Goal: Task Accomplishment & Management: Use online tool/utility

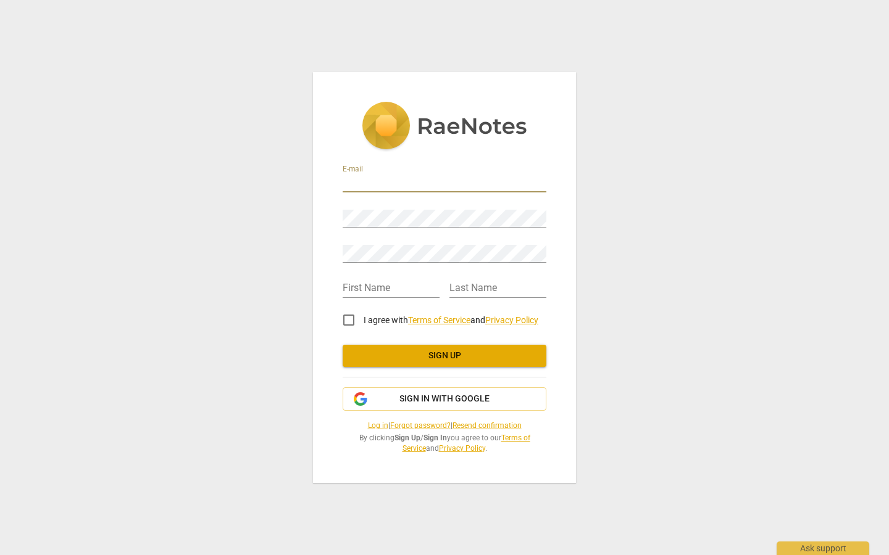
click at [387, 186] on input "email" at bounding box center [444, 184] width 204 height 18
type input "[EMAIL_ADDRESS][DOMAIN_NAME]"
click at [357, 291] on input "text" at bounding box center [390, 289] width 97 height 18
type input "S"
click at [492, 287] on input "text" at bounding box center [497, 289] width 97 height 18
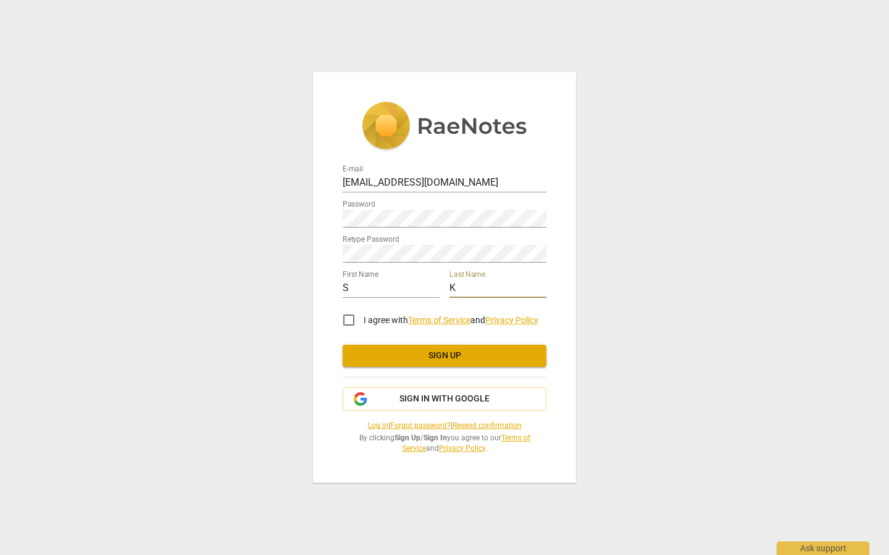
type input "K"
click at [339, 320] on input "I agree with Terms of Service and Privacy Policy" at bounding box center [349, 320] width 30 height 30
checkbox input "true"
click at [417, 347] on button "Sign up" at bounding box center [444, 356] width 204 height 22
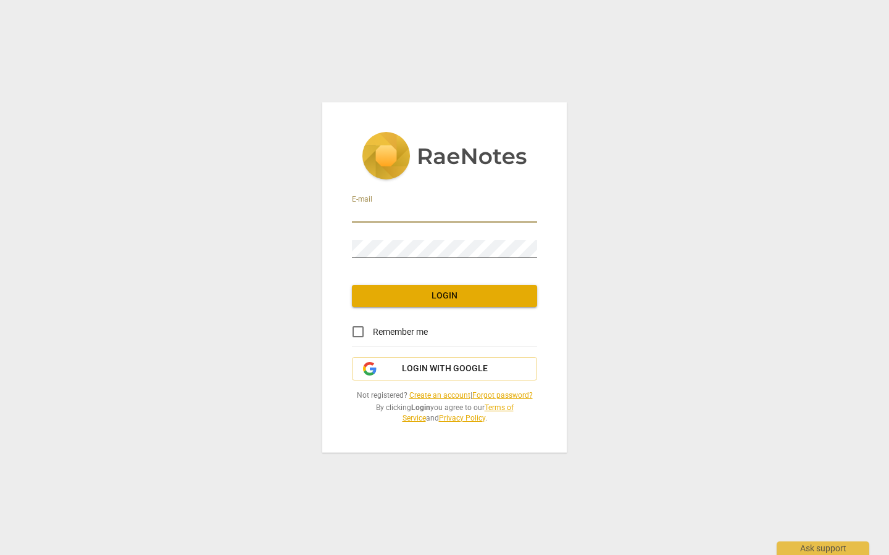
click at [433, 218] on input "email" at bounding box center [444, 214] width 185 height 18
type input "[EMAIL_ADDRESS][DOMAIN_NAME]"
click at [364, 333] on input "Remember me" at bounding box center [358, 332] width 30 height 30
checkbox input "true"
click at [418, 305] on button "Login" at bounding box center [444, 296] width 185 height 22
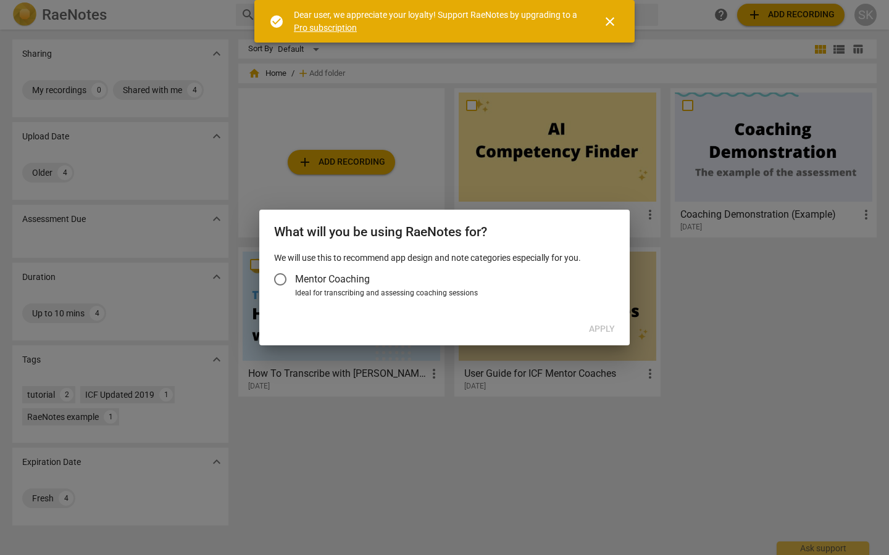
click at [307, 275] on span "Mentor Coaching" at bounding box center [332, 279] width 75 height 14
click at [295, 275] on input "Mentor Coaching" at bounding box center [280, 280] width 30 height 30
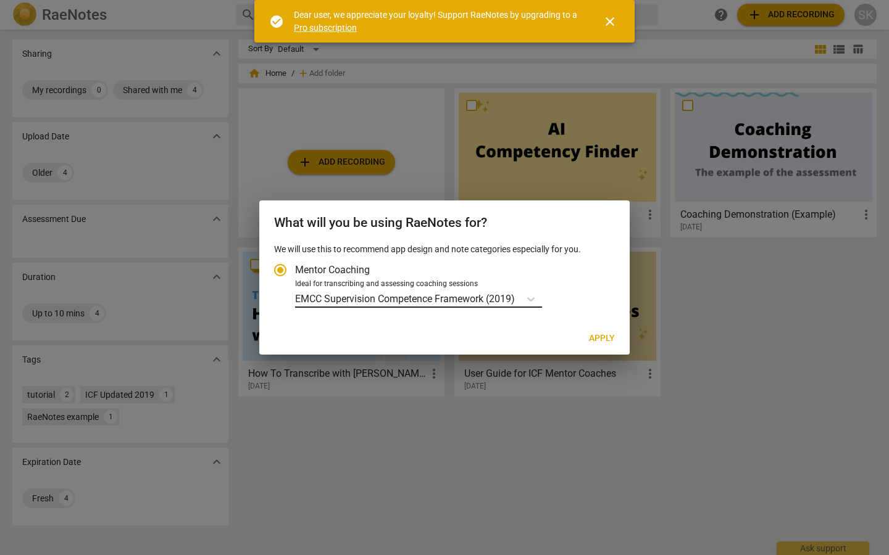
click at [435, 297] on p "EMCC Supervision Competence Framework (2019)" at bounding box center [405, 299] width 220 height 14
click at [0, 0] on input "Ideal for transcribing and assessing coaching sessions EMCC Supervision Compete…" at bounding box center [0, 0] width 0 height 0
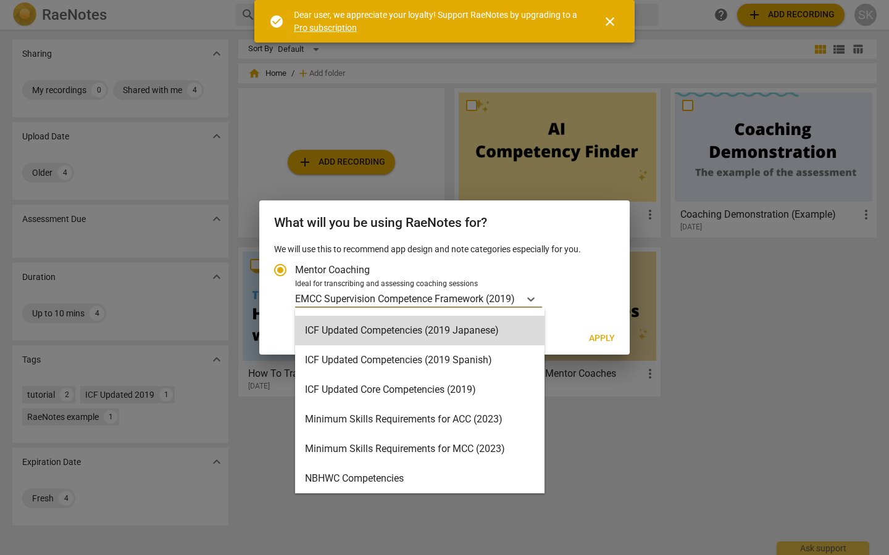
scroll to position [172, 0]
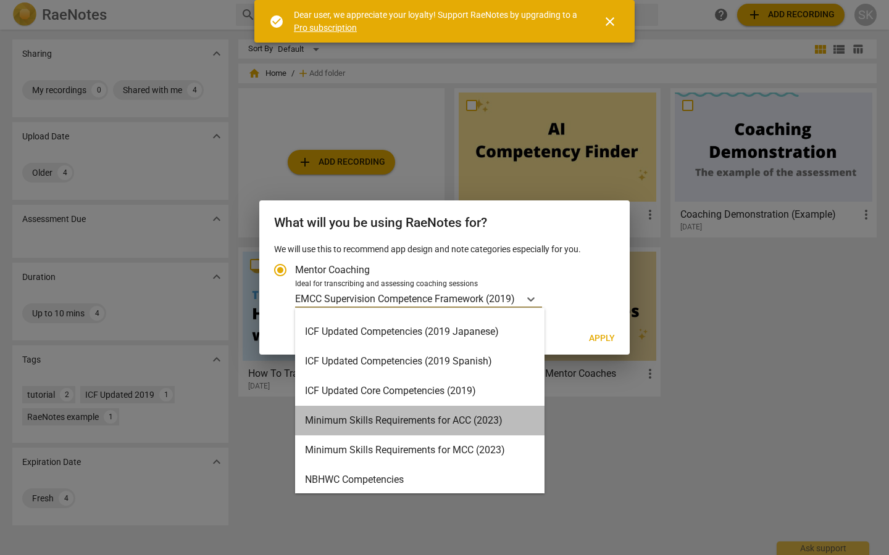
click at [429, 420] on div "Minimum Skills Requirements for ACC (2023)" at bounding box center [419, 421] width 249 height 30
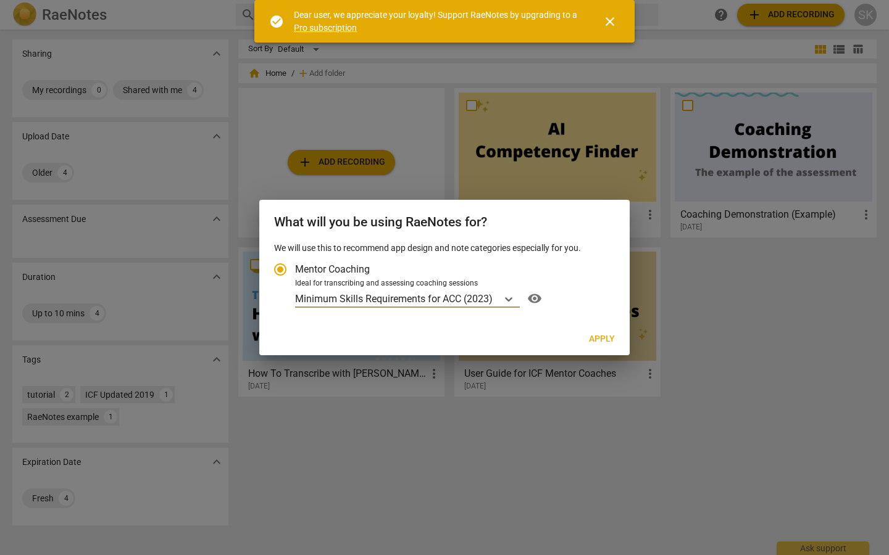
click at [609, 341] on span "Apply" at bounding box center [602, 339] width 26 height 12
radio input "false"
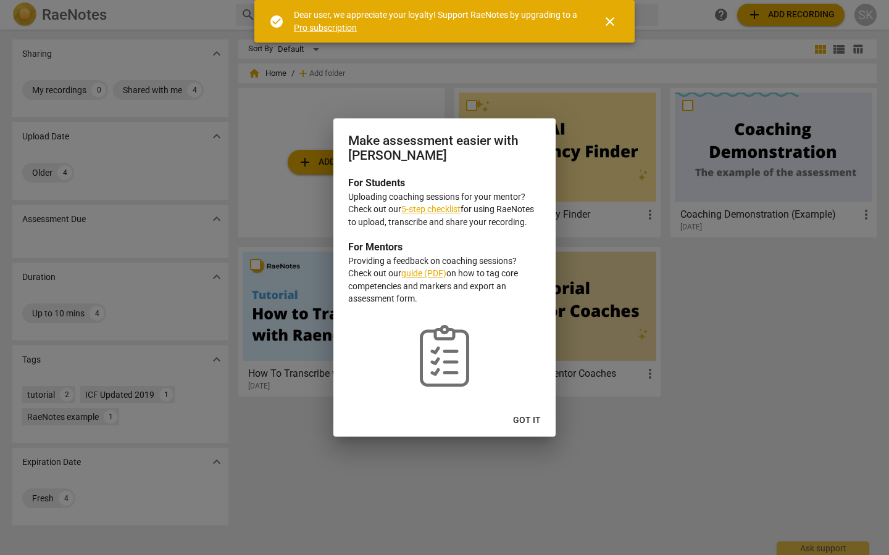
click at [417, 272] on link "guide (PDF)" at bounding box center [423, 273] width 45 height 10
click at [525, 418] on span "Got it" at bounding box center [527, 421] width 28 height 12
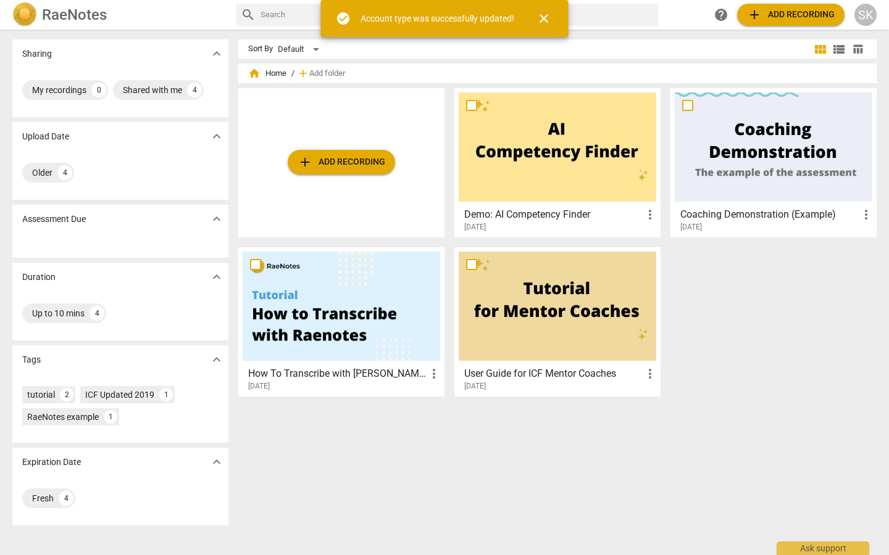
click at [721, 295] on div "add Add recording Demo: AI Competency Finder more_vert [DATE] Coaching Demonstr…" at bounding box center [562, 247] width 648 height 318
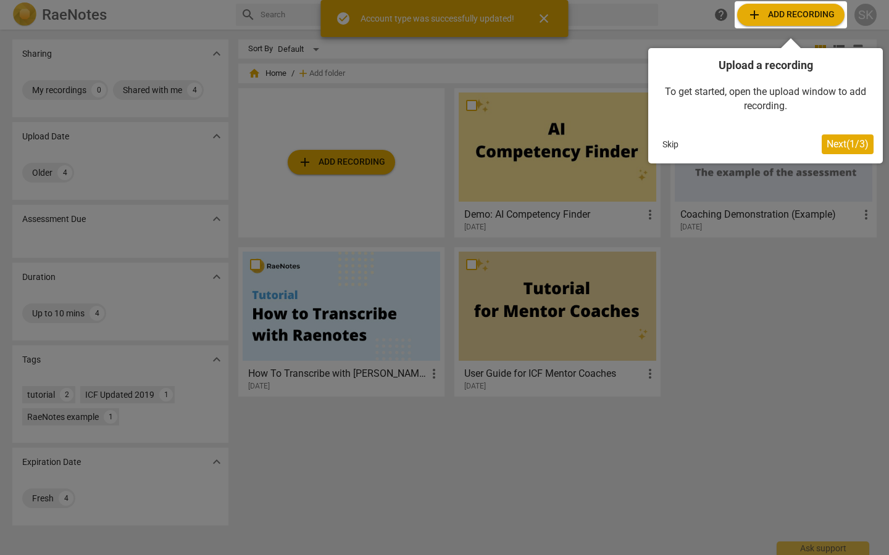
click at [733, 294] on div at bounding box center [444, 277] width 889 height 555
click at [544, 191] on div at bounding box center [444, 277] width 889 height 555
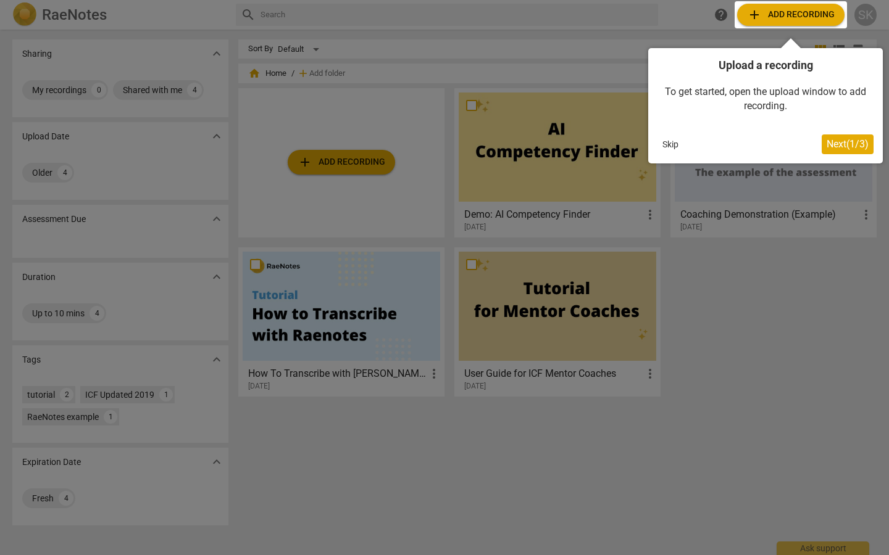
click at [849, 150] on button "Next ( 1 / 3 )" at bounding box center [847, 145] width 52 height 20
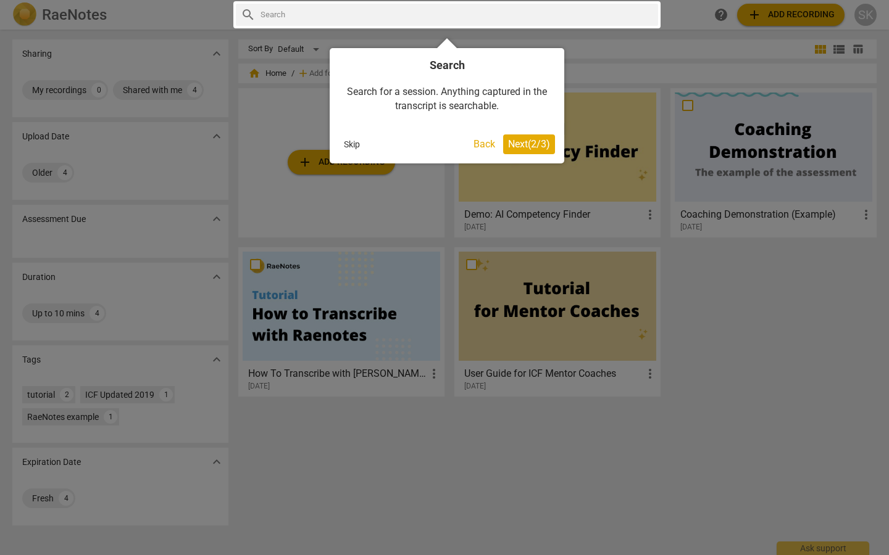
click at [530, 140] on span "Next ( 2 / 3 )" at bounding box center [529, 144] width 42 height 12
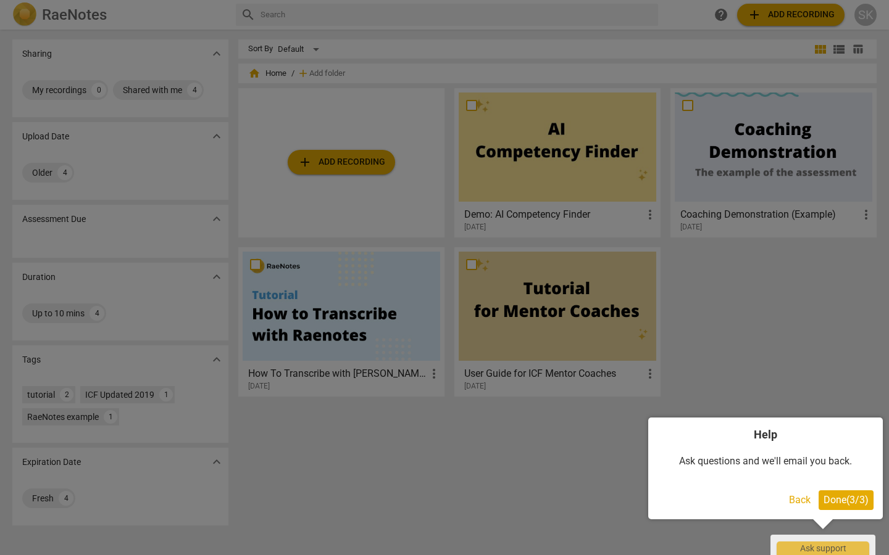
click at [852, 499] on span "Done ( 3 / 3 )" at bounding box center [845, 500] width 45 height 12
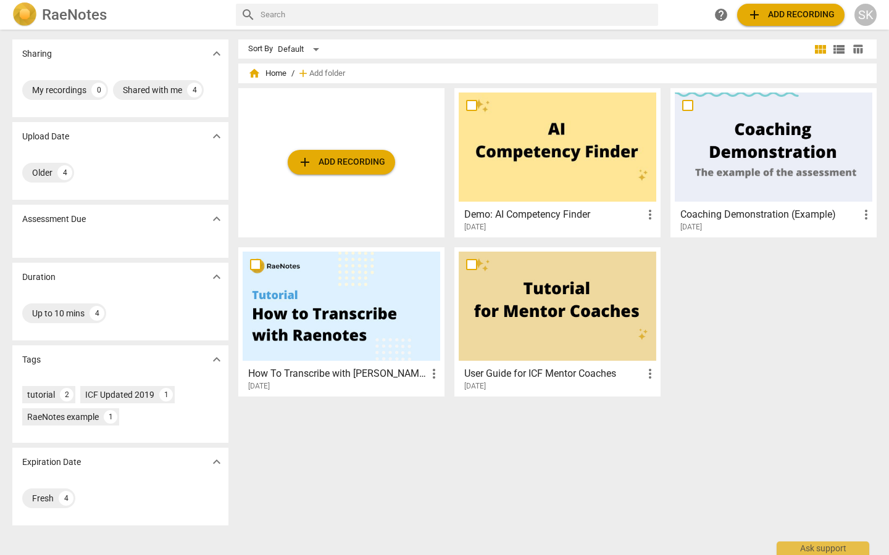
click at [559, 153] on div at bounding box center [556, 147] width 197 height 109
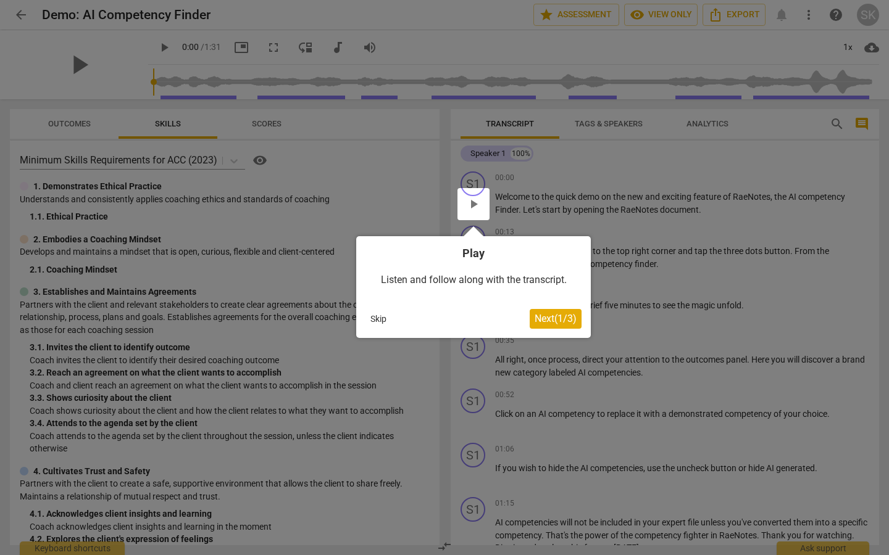
click at [553, 319] on span "Next ( 1 / 3 )" at bounding box center [555, 319] width 42 height 12
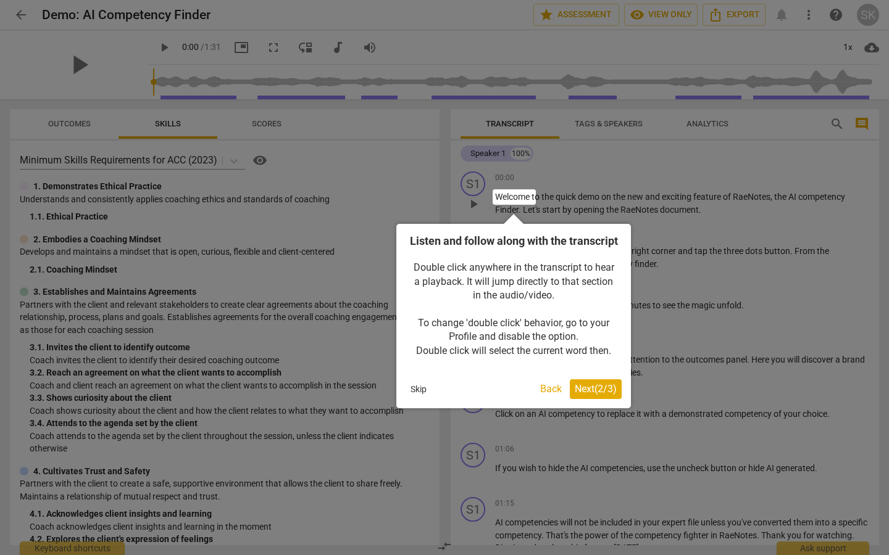
click at [590, 395] on span "Next ( 2 / 3 )" at bounding box center [595, 389] width 42 height 12
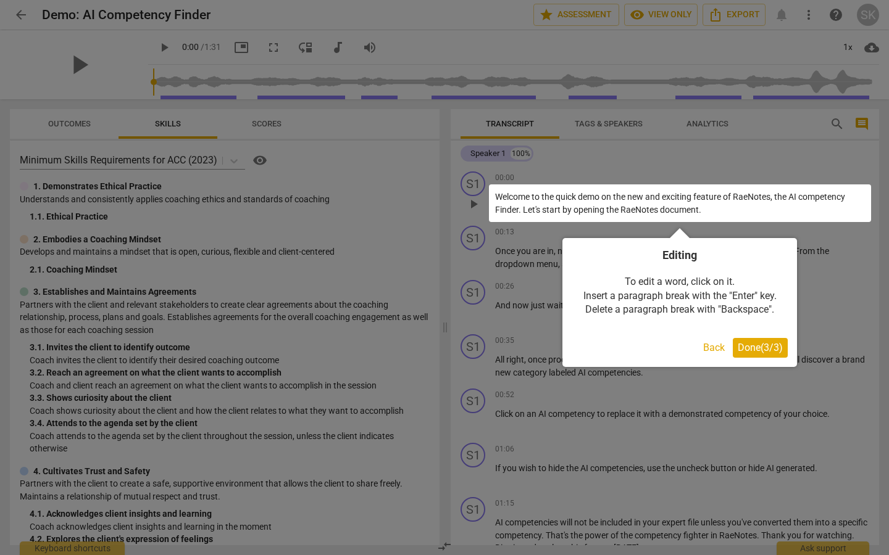
click at [752, 341] on button "Done ( 3 / 3 )" at bounding box center [759, 348] width 55 height 20
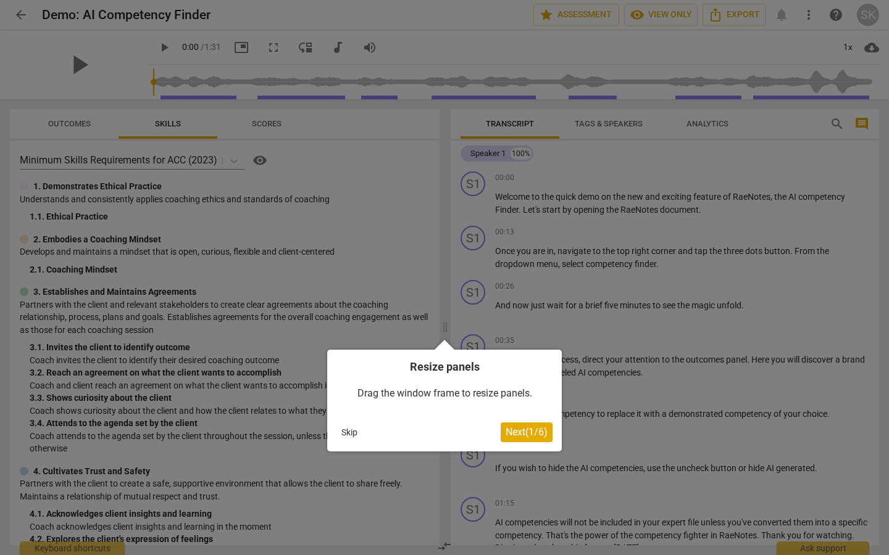
click at [526, 431] on span "Next ( 1 / 6 )" at bounding box center [526, 432] width 42 height 12
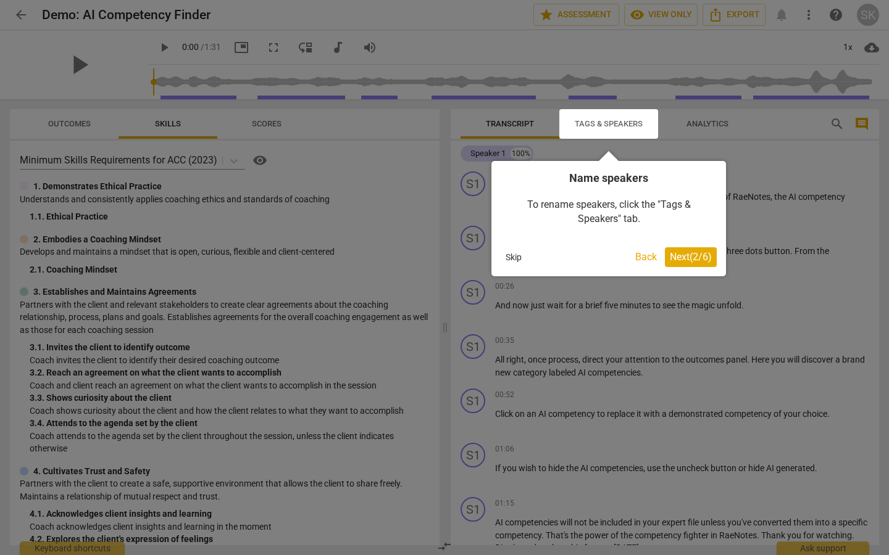
click at [690, 249] on button "Next ( 2 / 6 )" at bounding box center [691, 257] width 52 height 20
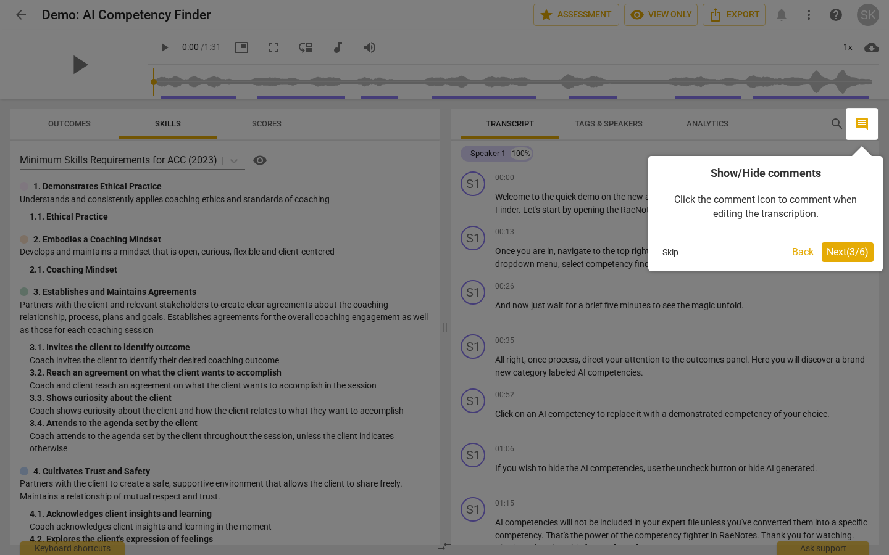
click at [840, 257] on span "Next ( 3 / 6 )" at bounding box center [847, 252] width 42 height 12
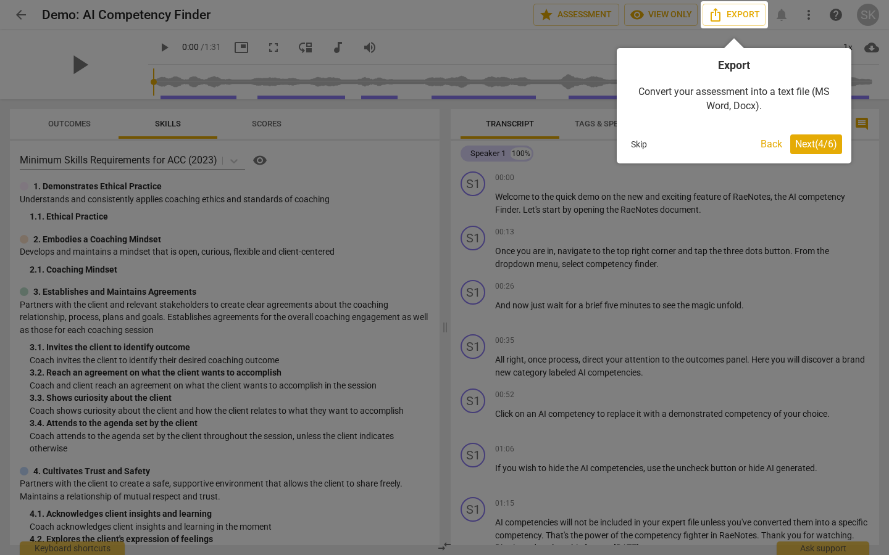
click at [815, 141] on span "Next ( 4 / 6 )" at bounding box center [816, 144] width 42 height 12
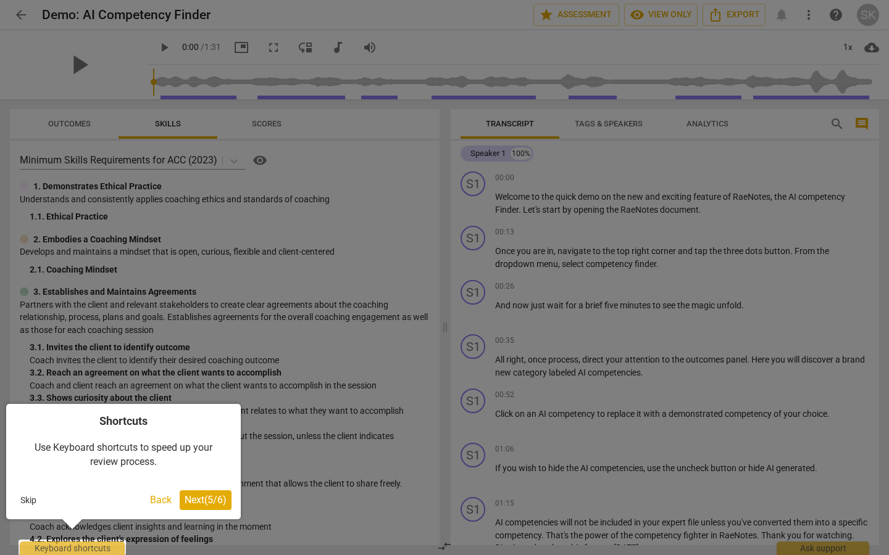
click at [186, 500] on span "Next ( 5 / 6 )" at bounding box center [206, 500] width 42 height 12
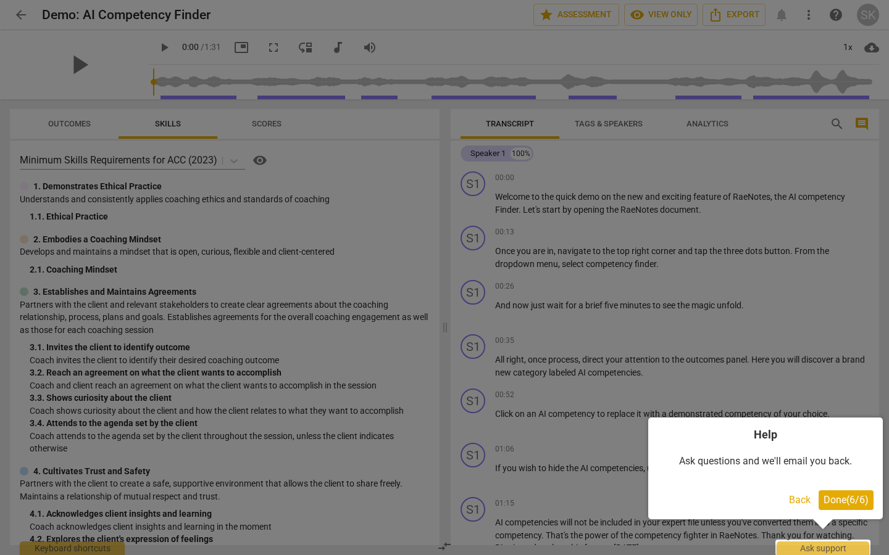
click at [851, 496] on span "Done ( 6 / 6 )" at bounding box center [845, 500] width 45 height 12
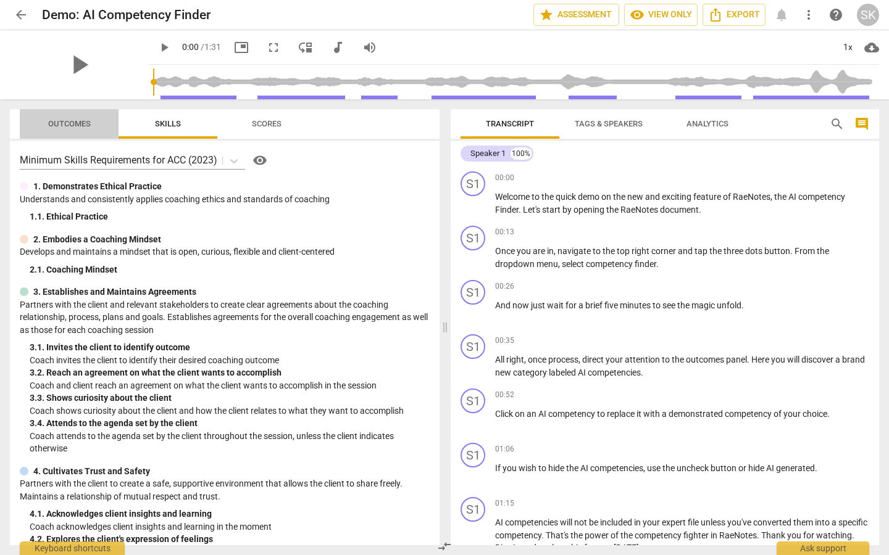
click at [97, 126] on span "Outcomes" at bounding box center [69, 124] width 72 height 17
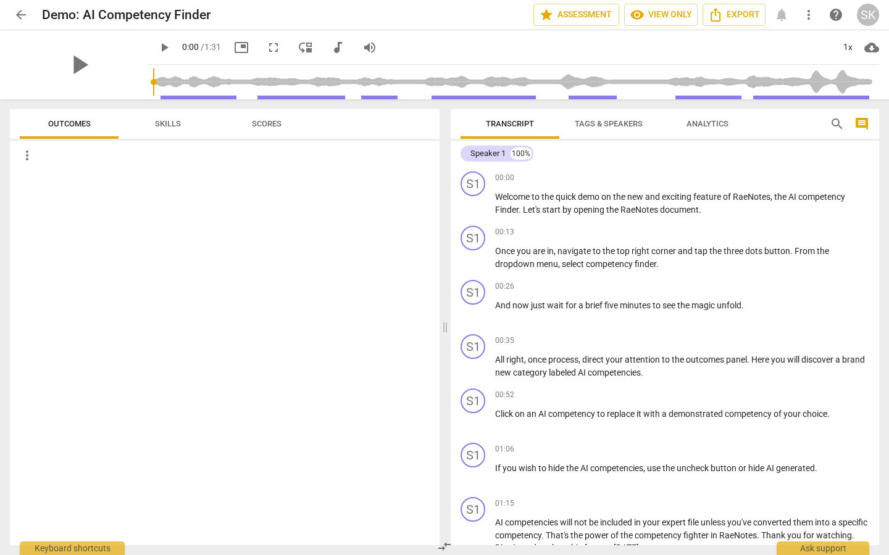
click at [144, 119] on span "Skills" at bounding box center [168, 124] width 56 height 17
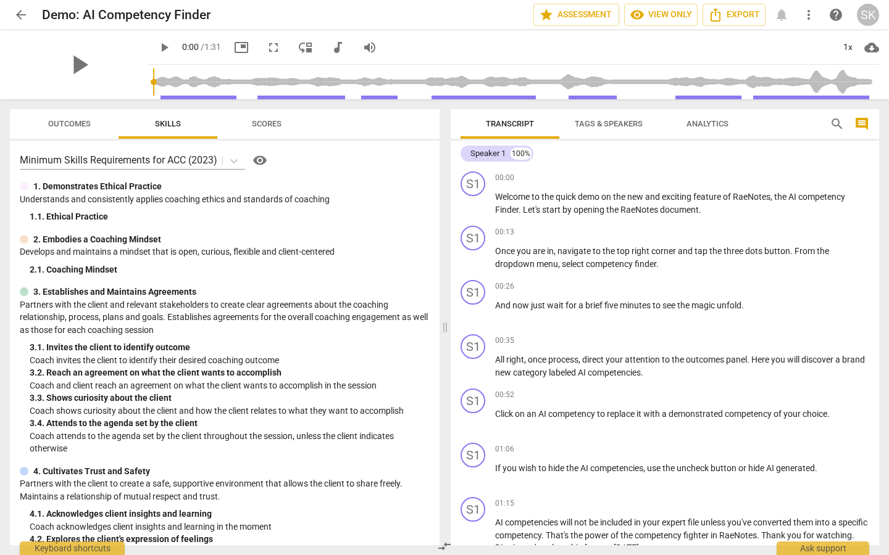
click at [282, 122] on span "Scores" at bounding box center [266, 124] width 59 height 17
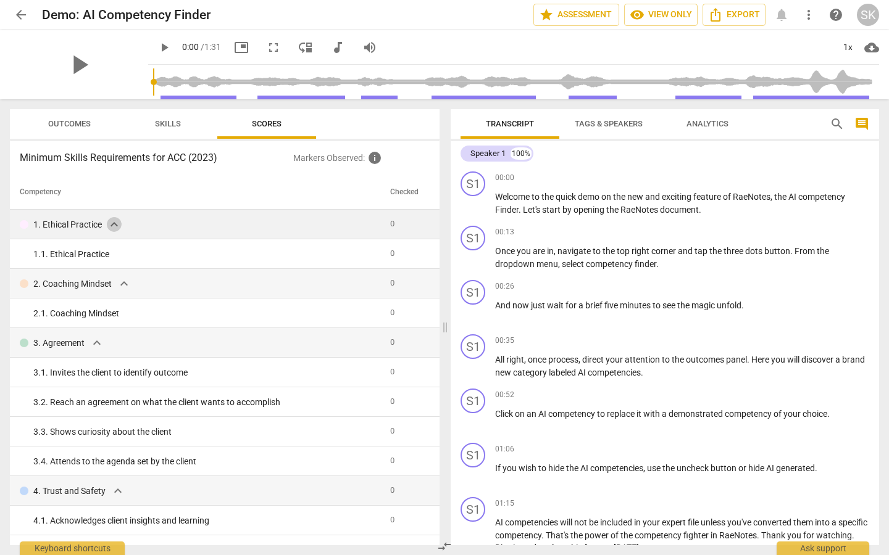
click at [114, 228] on span "expand_more" at bounding box center [114, 224] width 15 height 15
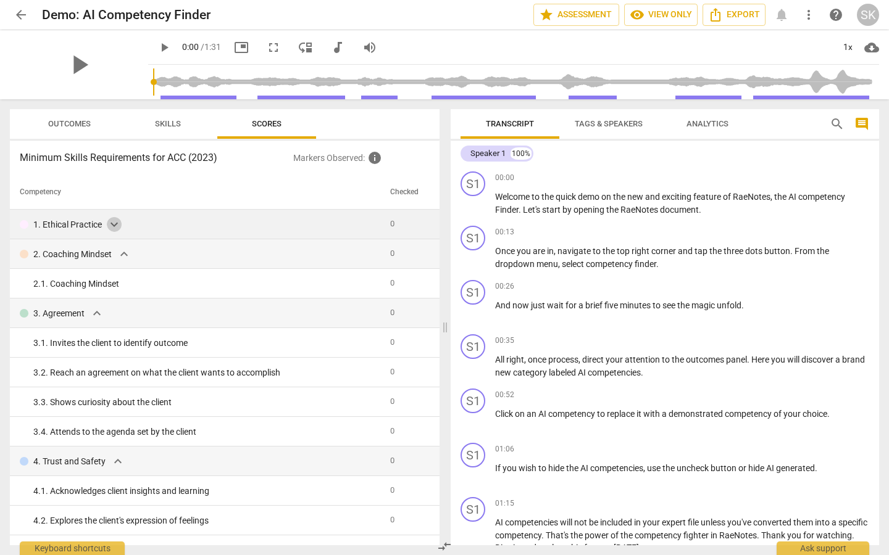
click at [114, 227] on span "expand_more" at bounding box center [114, 224] width 15 height 15
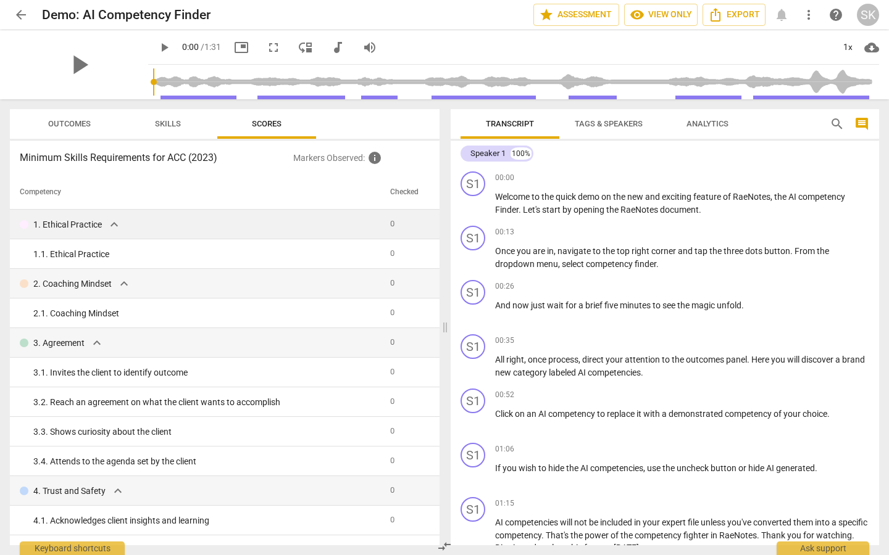
click at [128, 151] on h3 "Minimum Skills Requirements for ACC (2023)" at bounding box center [156, 158] width 273 height 15
click at [124, 157] on h3 "Minimum Skills Requirements for ACC (2023)" at bounding box center [156, 158] width 273 height 15
click at [120, 170] on div "Minimum Skills Requirements for ACC (2023) Markers Observed : info Competency C…" at bounding box center [224, 343] width 429 height 405
click at [117, 163] on h3 "Minimum Skills Requirements for ACC (2023)" at bounding box center [156, 158] width 273 height 15
click at [126, 131] on span "Skills" at bounding box center [167, 124] width 99 height 17
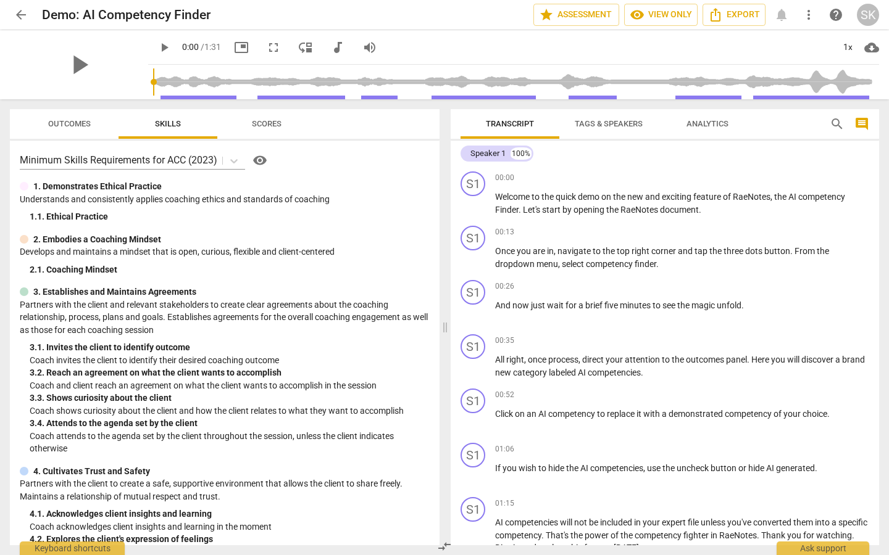
click at [260, 116] on span "Scores" at bounding box center [266, 124] width 59 height 17
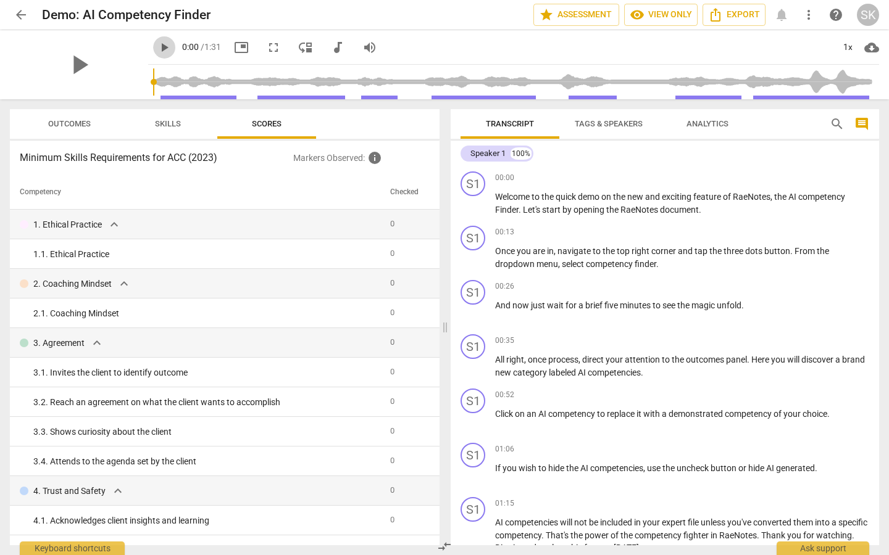
click at [160, 44] on span "play_arrow" at bounding box center [164, 47] width 15 height 15
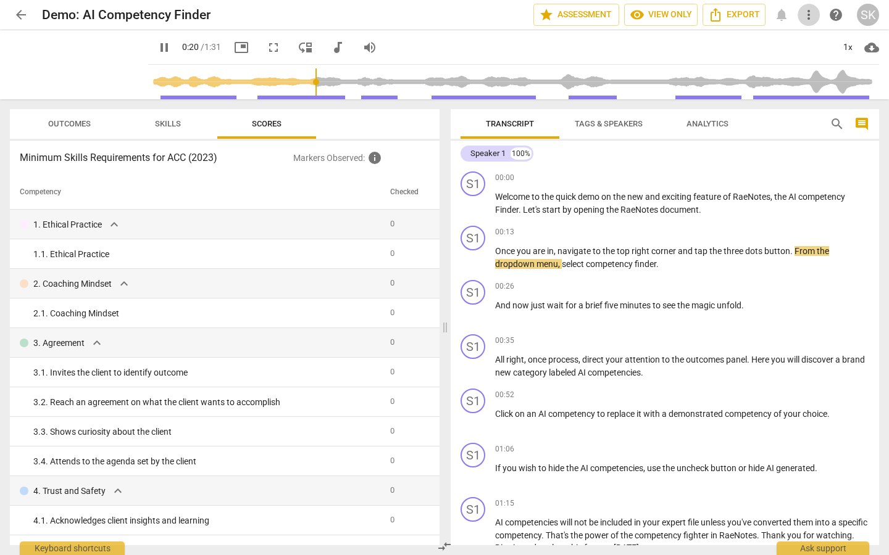
click at [810, 17] on span "more_vert" at bounding box center [808, 14] width 15 height 15
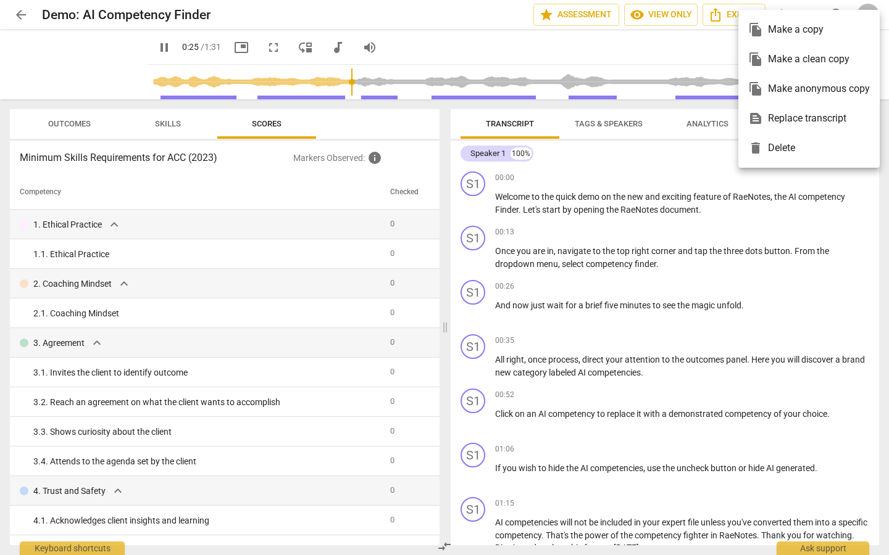
click at [655, 220] on div at bounding box center [444, 277] width 889 height 555
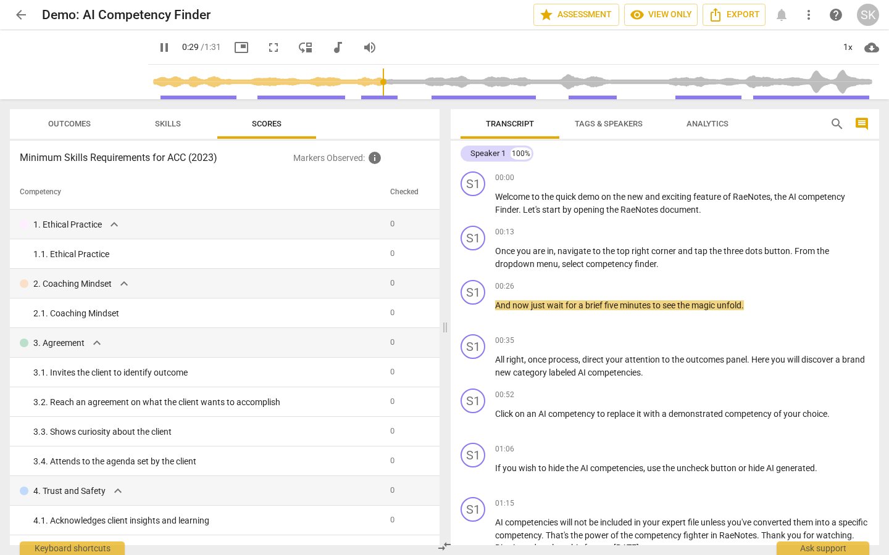
click at [808, 21] on span "more_vert" at bounding box center [808, 14] width 15 height 15
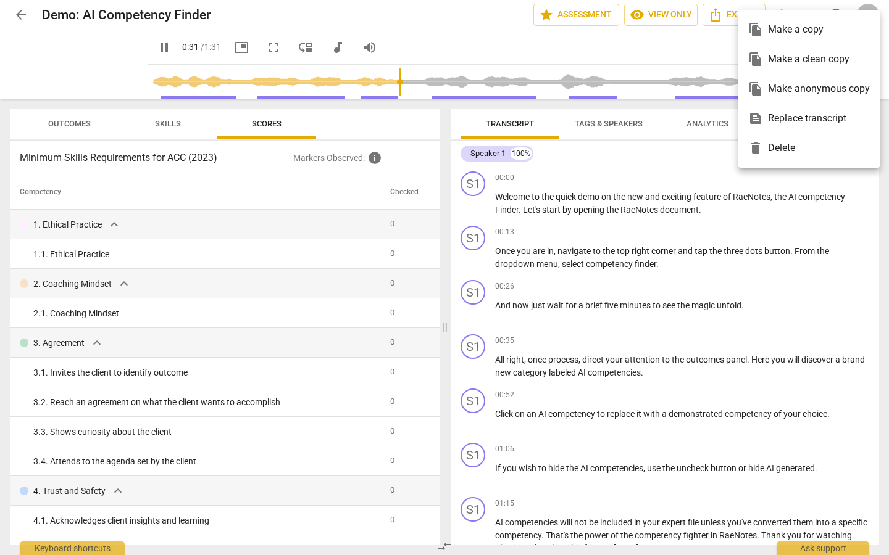
click at [629, 273] on div at bounding box center [444, 277] width 889 height 555
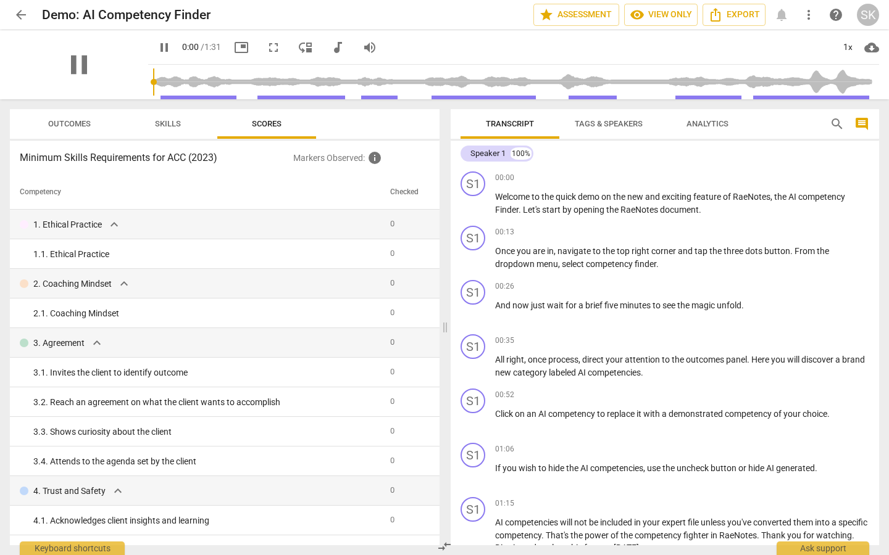
drag, startPoint x: 420, startPoint y: 84, endPoint x: 144, endPoint y: 93, distance: 276.6
click at [153, 93] on input "range" at bounding box center [516, 81] width 726 height 39
click at [865, 125] on span "comment" at bounding box center [861, 124] width 15 height 15
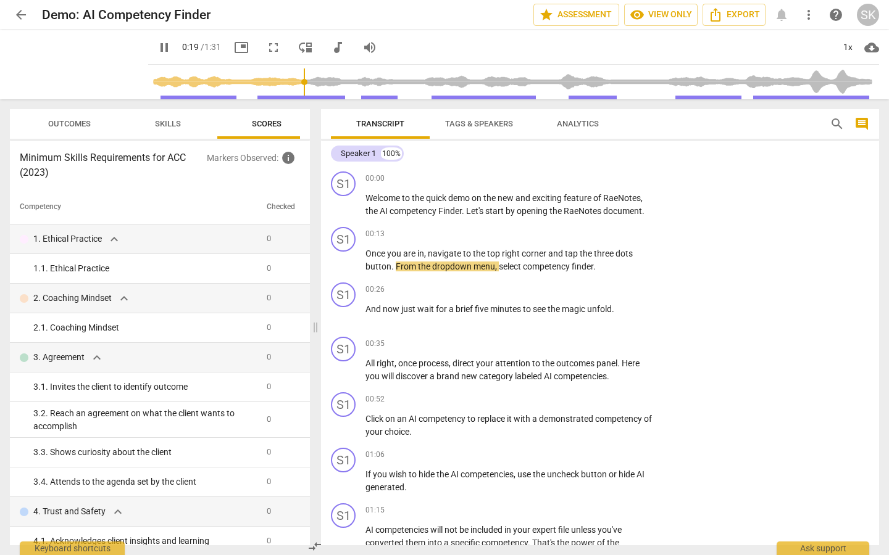
click at [809, 16] on span "more_vert" at bounding box center [808, 14] width 15 height 15
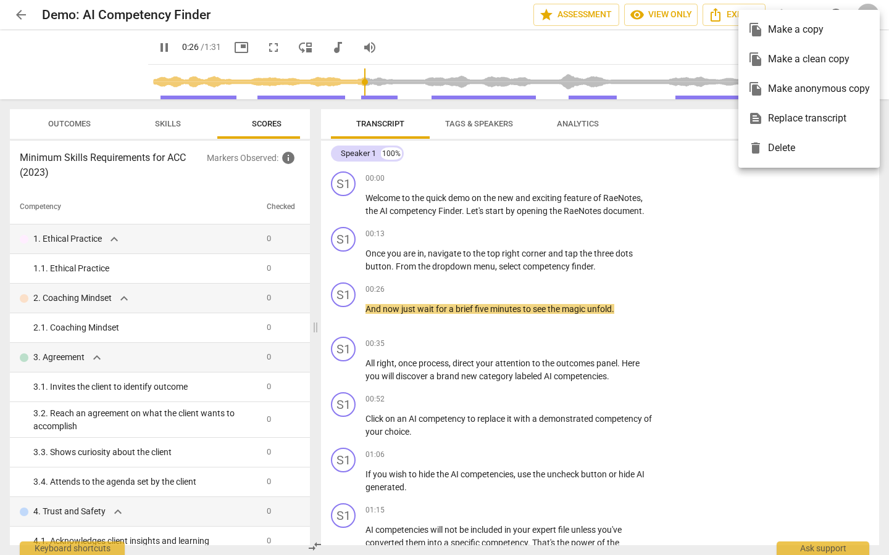
click at [82, 128] on div at bounding box center [444, 277] width 889 height 555
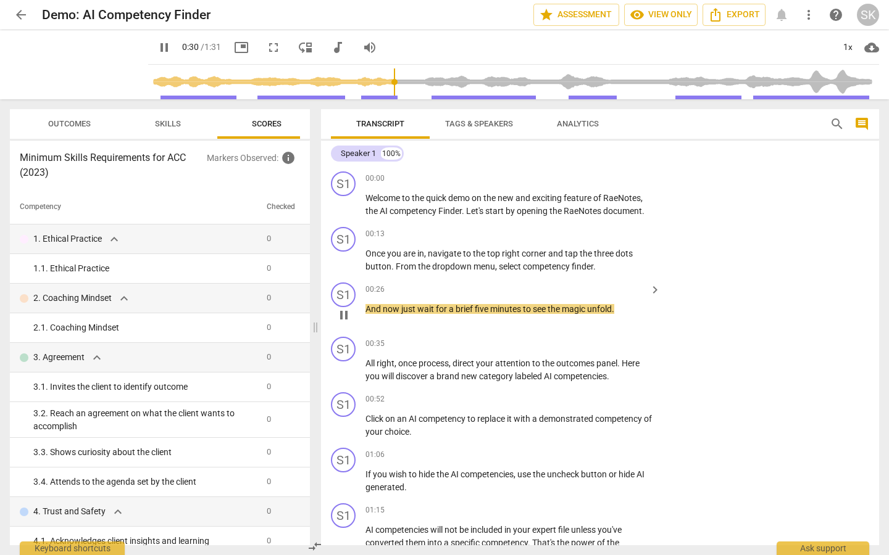
scroll to position [80, 0]
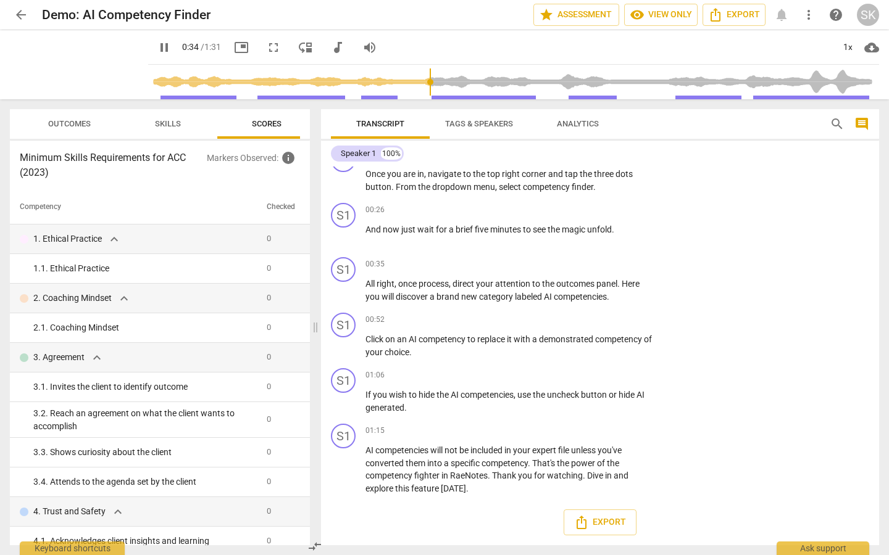
click at [873, 51] on span "cloud_download" at bounding box center [871, 47] width 15 height 15
click at [679, 180] on div at bounding box center [444, 277] width 889 height 555
click at [82, 127] on span "Outcomes" at bounding box center [69, 123] width 43 height 9
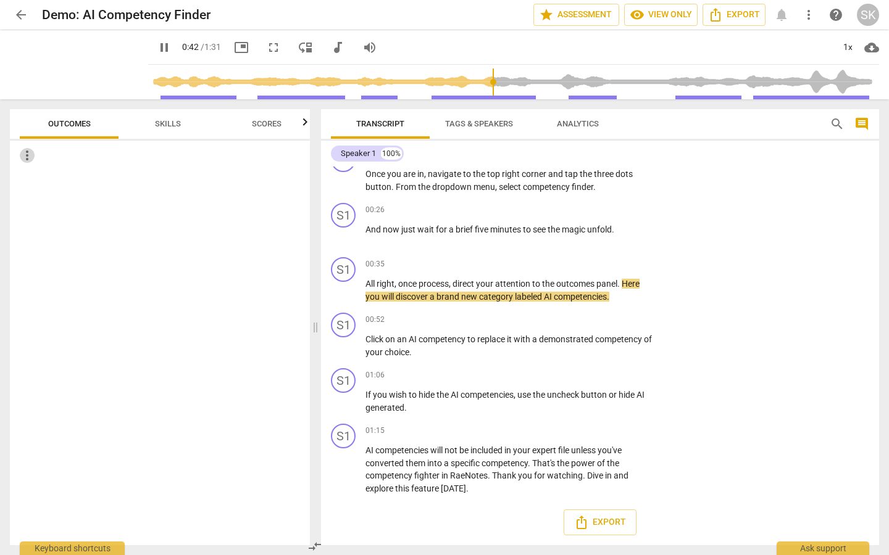
click at [26, 159] on span "more_vert" at bounding box center [27, 155] width 15 height 15
click at [57, 122] on div at bounding box center [444, 277] width 889 height 555
click at [157, 124] on span "Skills" at bounding box center [168, 123] width 26 height 9
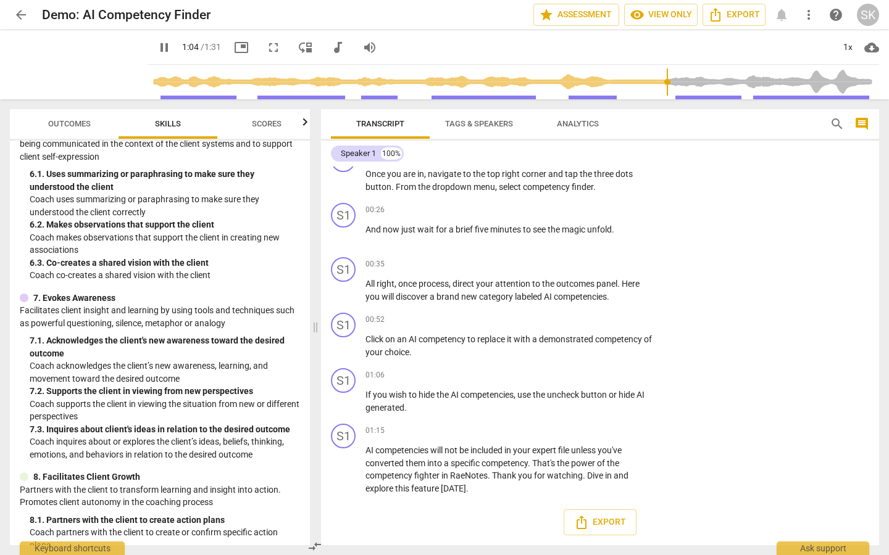
scroll to position [841, 0]
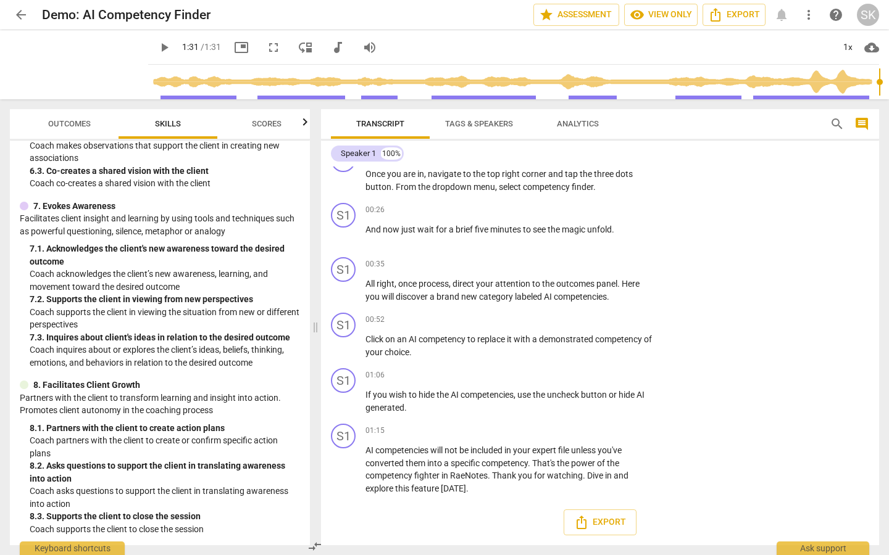
type input "91"
click at [24, 19] on span "arrow_back" at bounding box center [21, 14] width 15 height 15
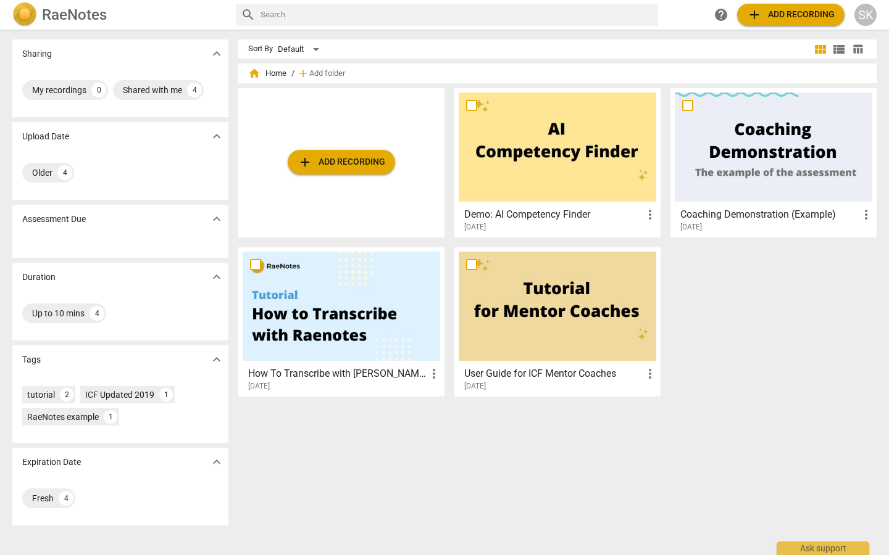
click at [807, 25] on button "add Add recording" at bounding box center [790, 15] width 107 height 22
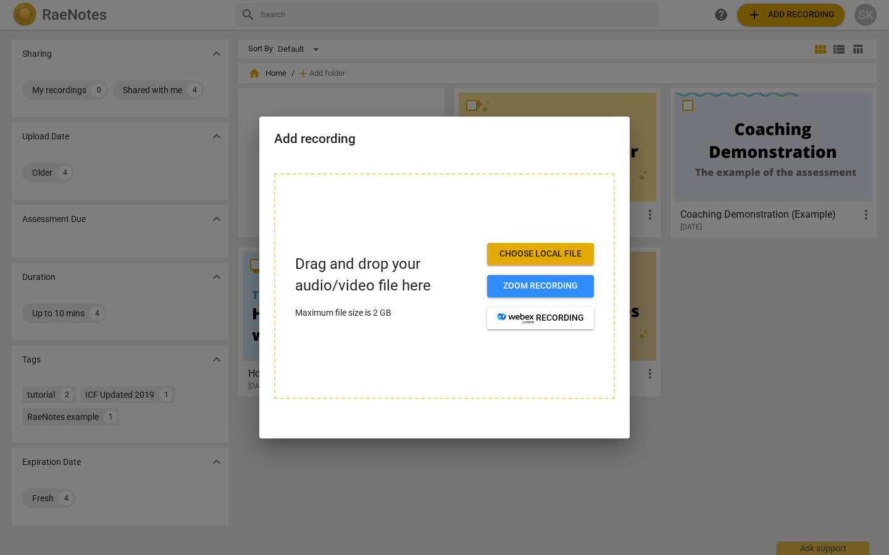
click at [750, 301] on div at bounding box center [444, 277] width 889 height 555
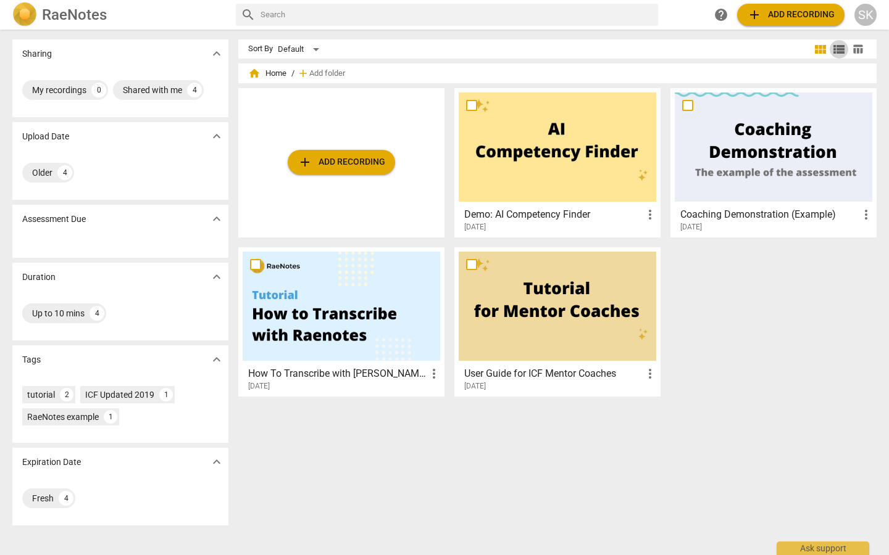
click at [835, 54] on span "view_list" at bounding box center [838, 49] width 15 height 15
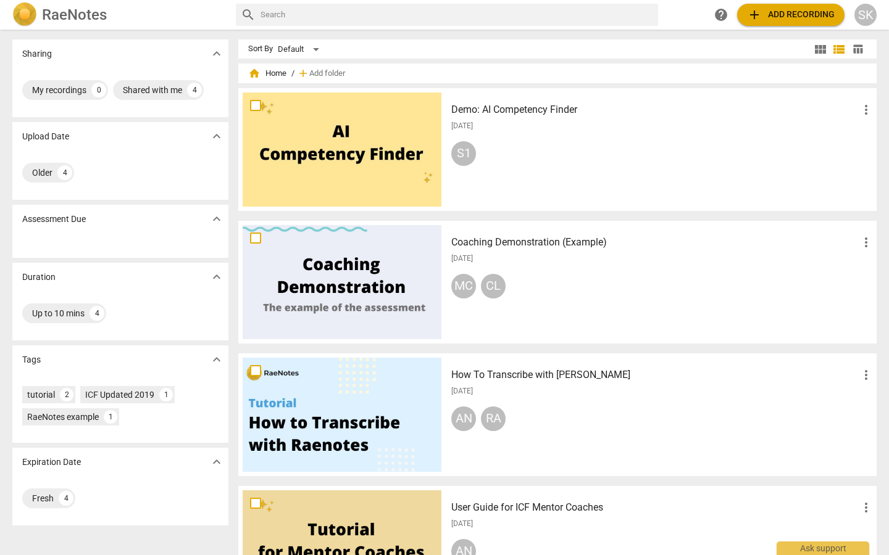
click at [520, 240] on h3 "Coaching Demonstration (Example)" at bounding box center [654, 242] width 407 height 15
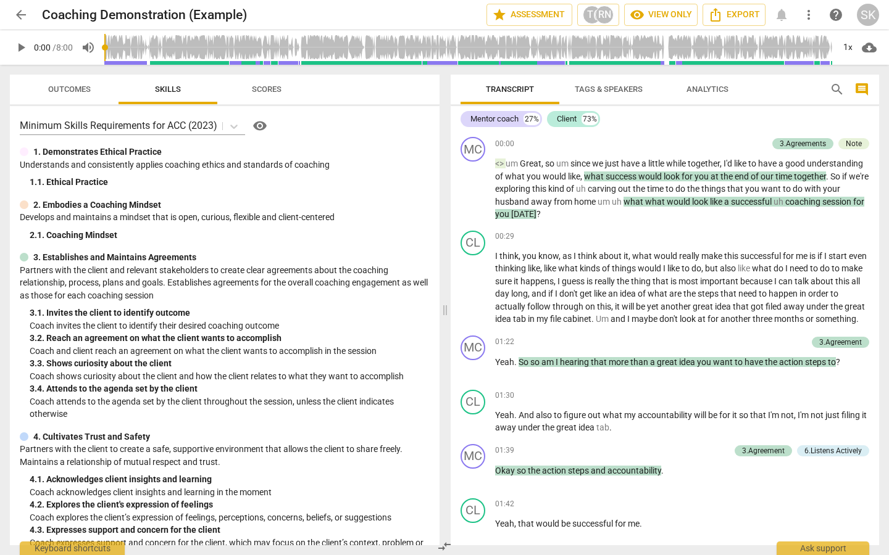
click at [20, 46] on span "play_arrow" at bounding box center [21, 47] width 15 height 15
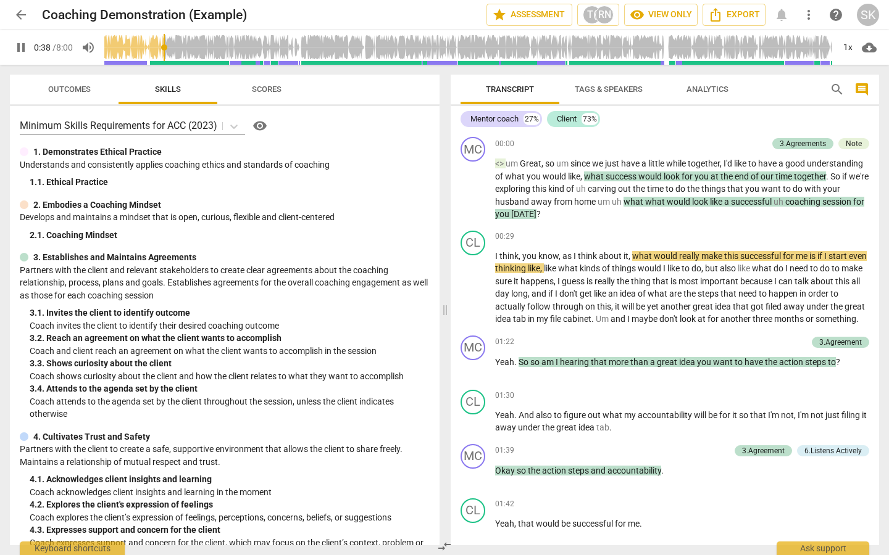
click at [262, 94] on span "Scores" at bounding box center [266, 89] width 59 height 17
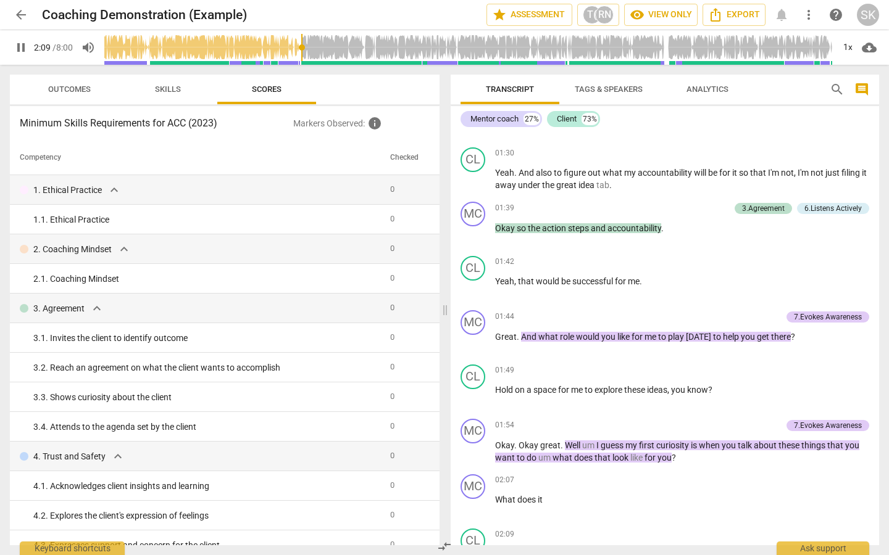
scroll to position [672, 0]
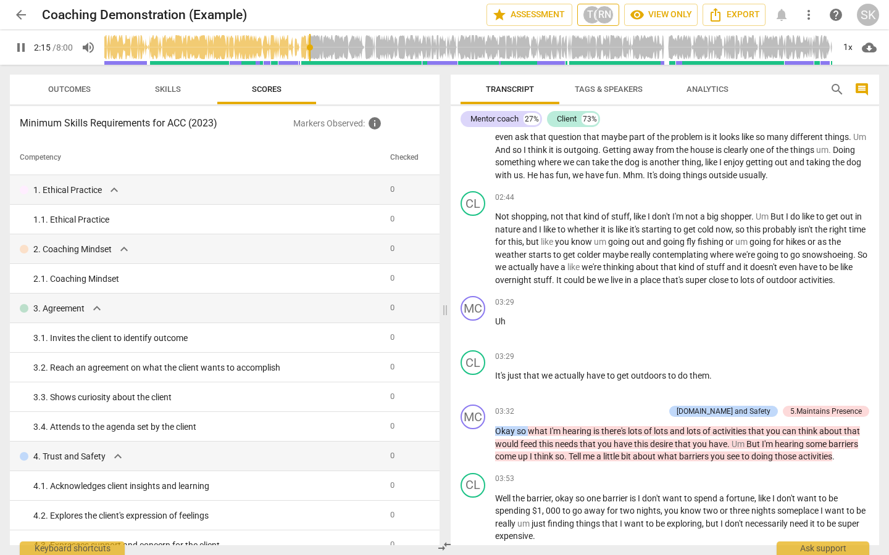
click at [606, 18] on div "RN" at bounding box center [604, 15] width 19 height 19
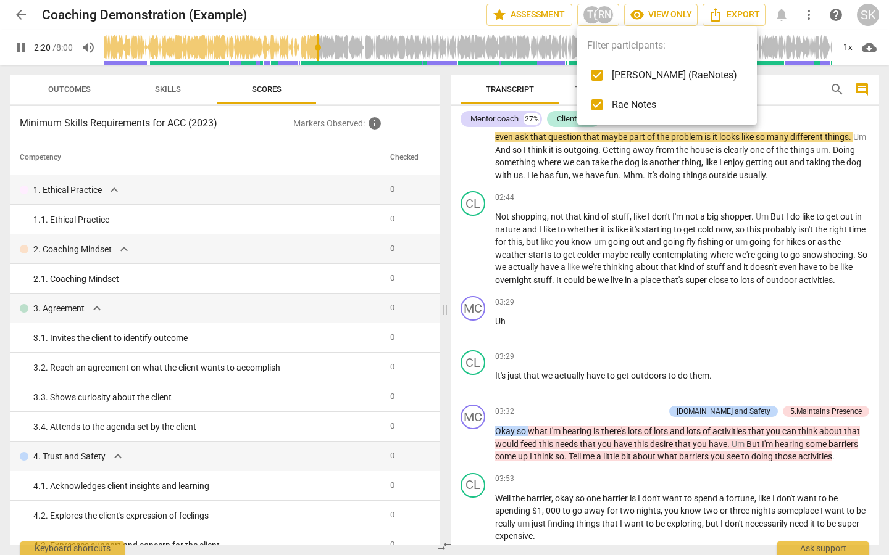
click at [630, 314] on div at bounding box center [444, 277] width 889 height 555
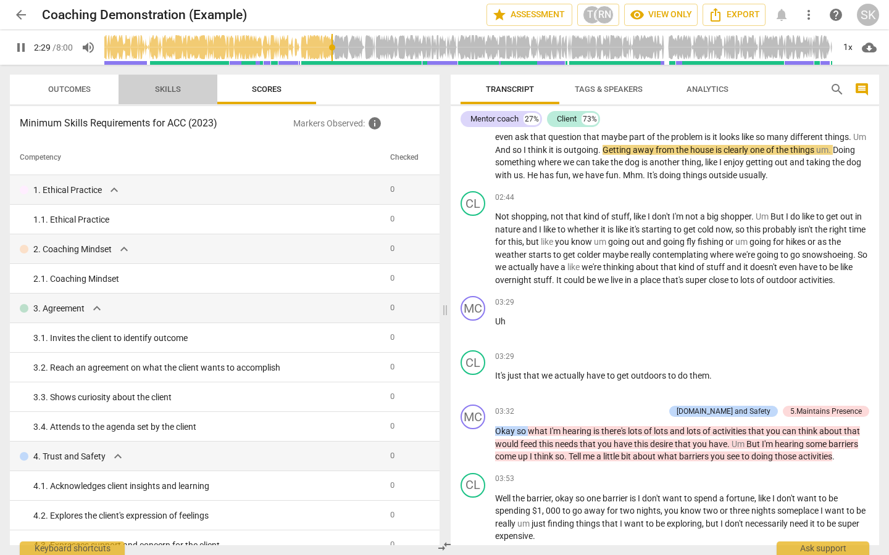
click at [186, 89] on span "Skills" at bounding box center [168, 89] width 56 height 17
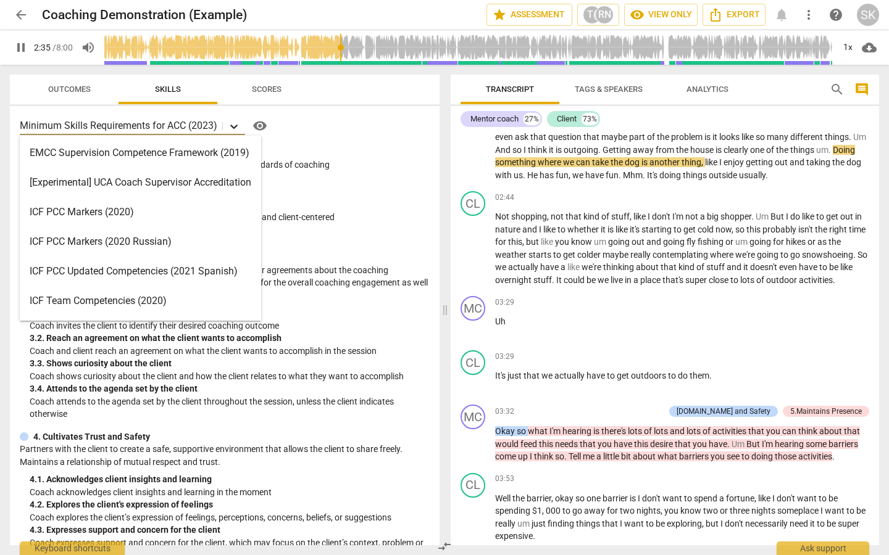
click at [236, 128] on icon at bounding box center [234, 126] width 12 height 12
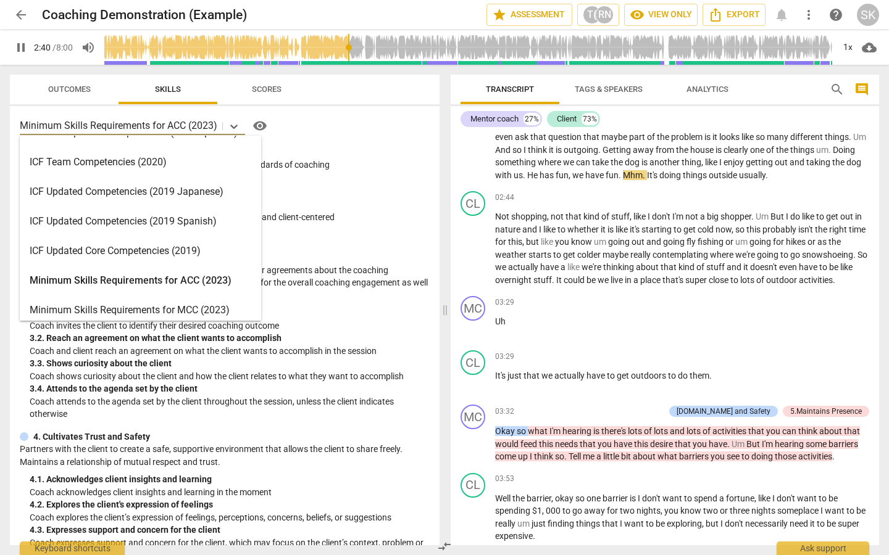
scroll to position [0, 0]
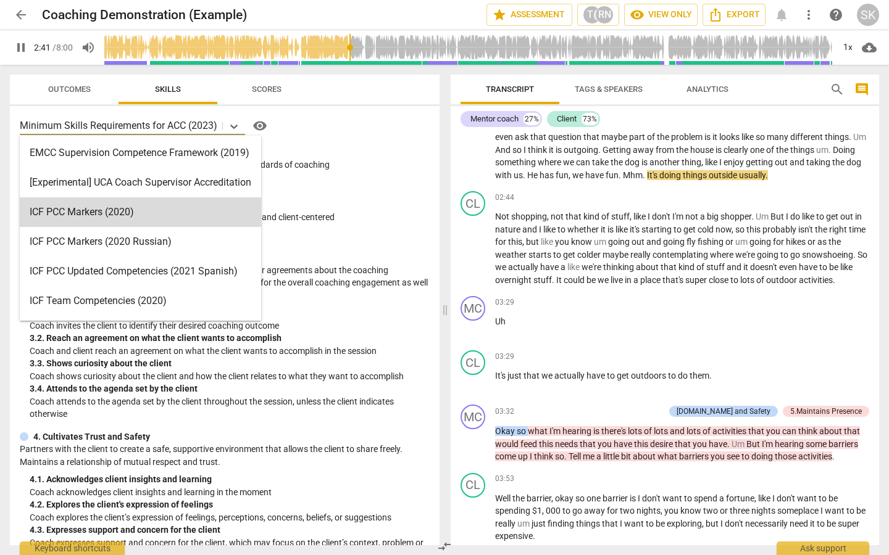
click at [367, 194] on div "ICF PCC Markers (2020), 3 of 15. 15 results available. Use Up and Down to choos…" at bounding box center [224, 325] width 429 height 439
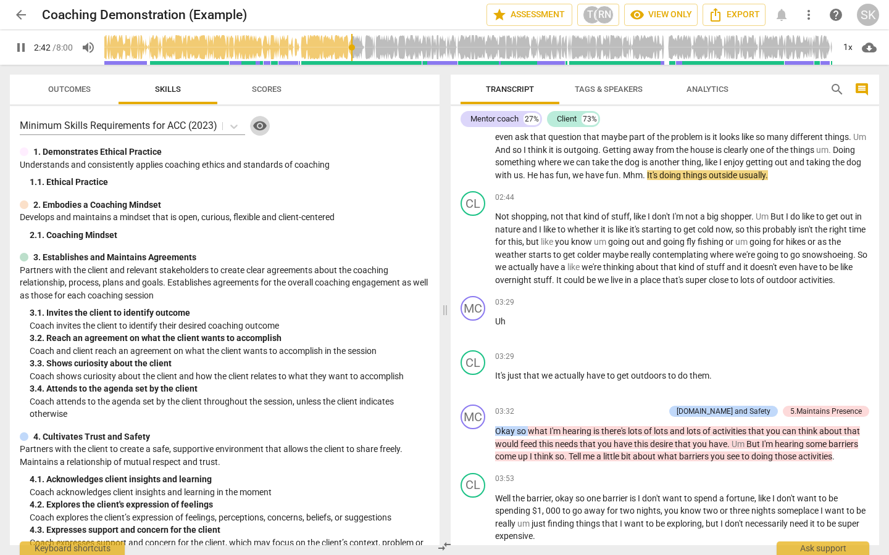
click at [262, 125] on span "visibility" at bounding box center [259, 125] width 15 height 15
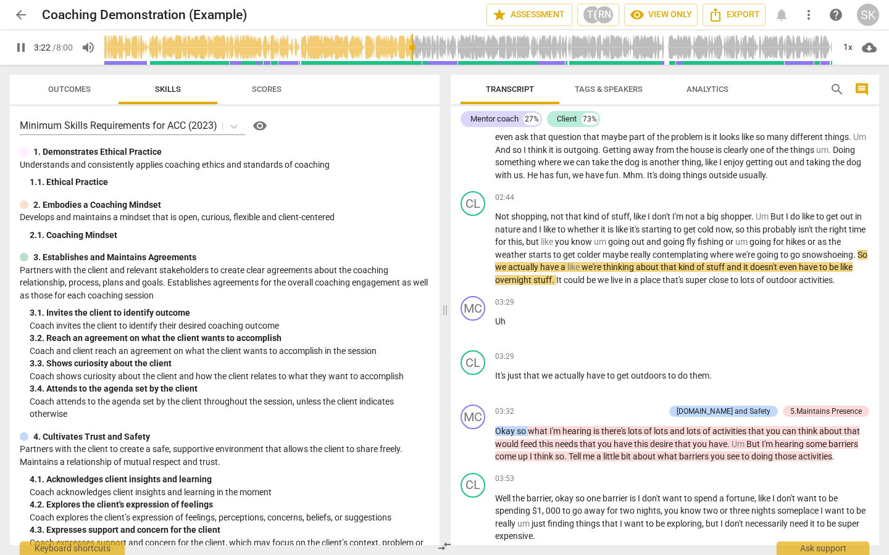
click at [25, 50] on span "pause" at bounding box center [21, 47] width 15 height 15
type input "203"
click at [271, 93] on span "Scores" at bounding box center [267, 89] width 30 height 9
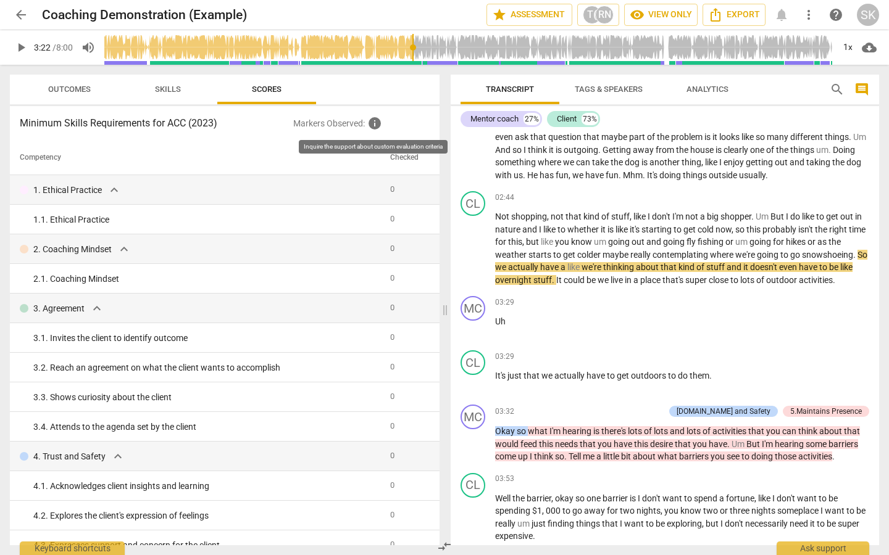
click at [378, 123] on span "info" at bounding box center [374, 123] width 15 height 15
click at [374, 128] on span "info" at bounding box center [374, 123] width 15 height 15
click at [537, 17] on span "star Assessment" at bounding box center [529, 14] width 75 height 15
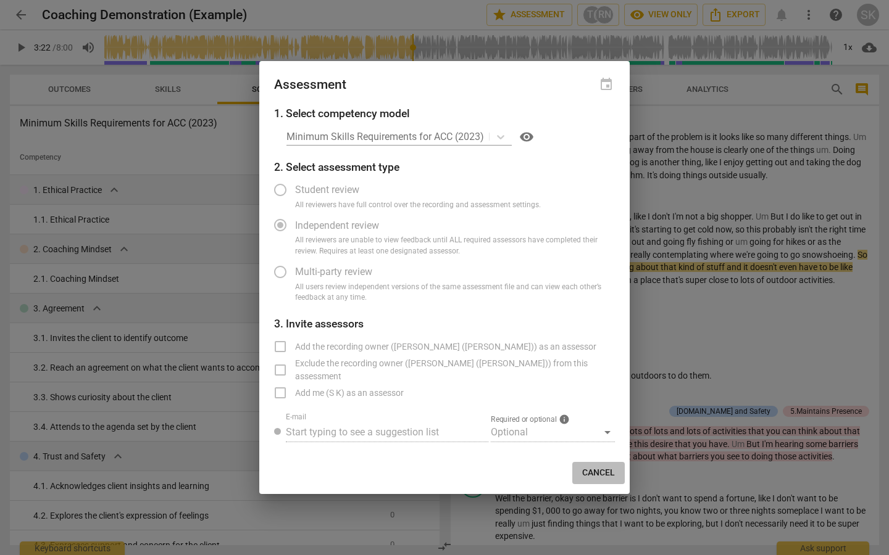
click at [604, 471] on span "Cancel" at bounding box center [598, 473] width 33 height 12
radio input "false"
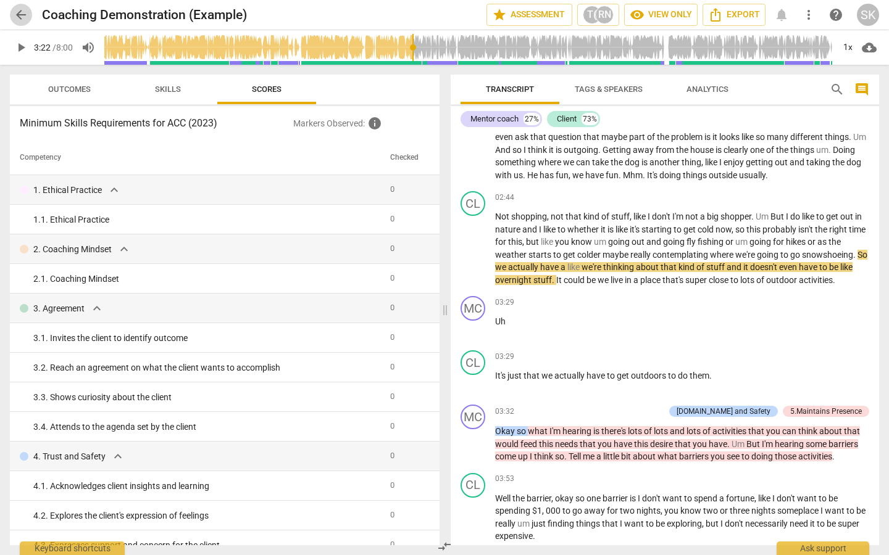
click at [29, 17] on span "arrow_back" at bounding box center [21, 14] width 22 height 15
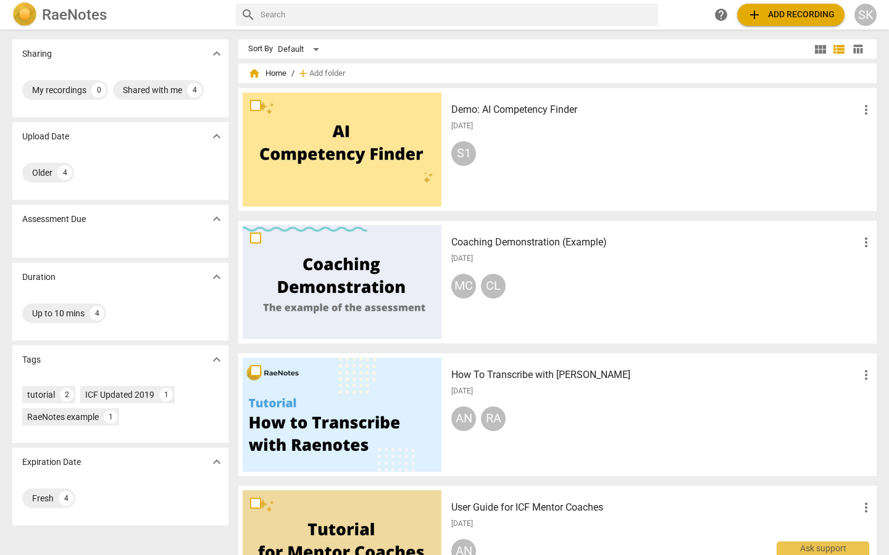
scroll to position [64, 0]
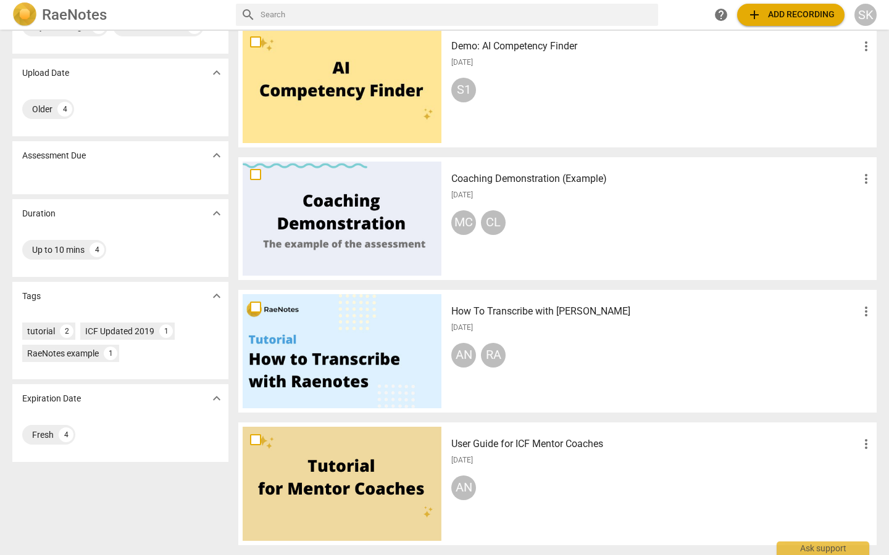
click at [399, 471] on div at bounding box center [342, 484] width 199 height 114
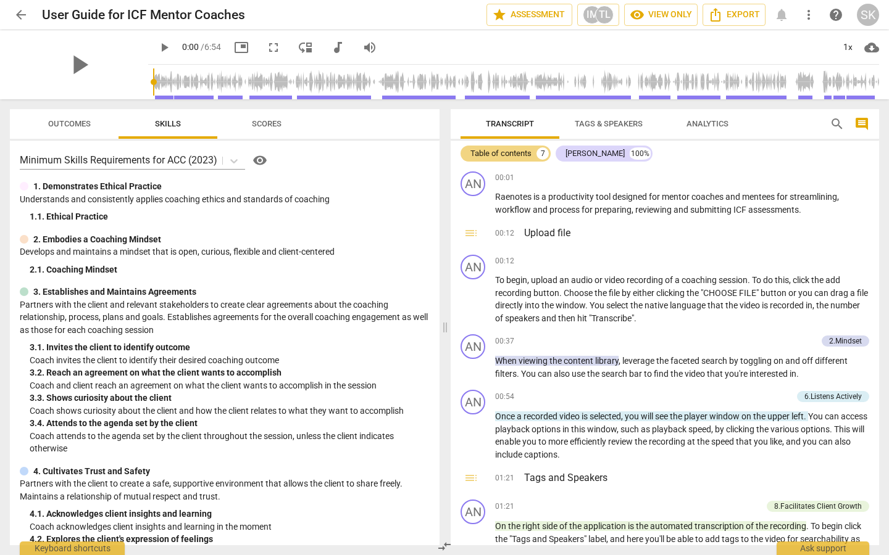
click at [622, 125] on span "Tags & Speakers" at bounding box center [608, 123] width 68 height 9
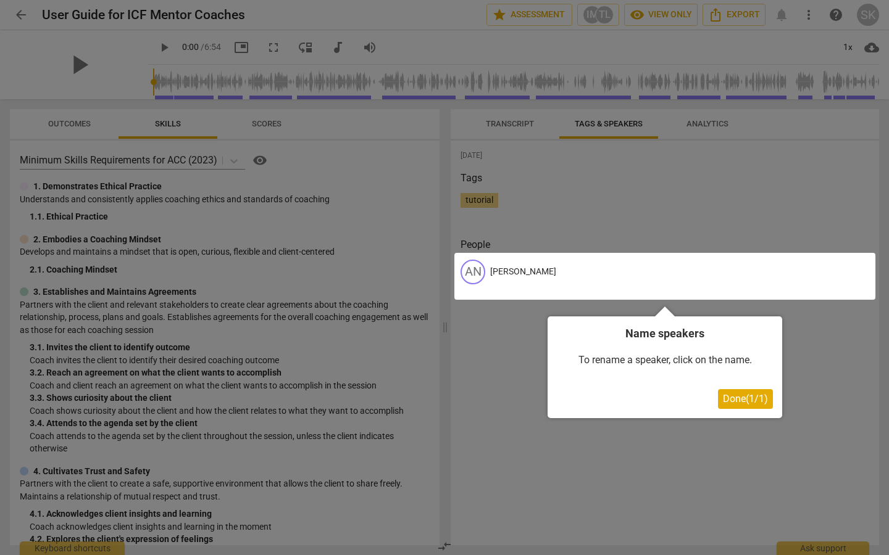
click at [732, 399] on span "Done ( 1 / 1 )" at bounding box center [745, 399] width 45 height 12
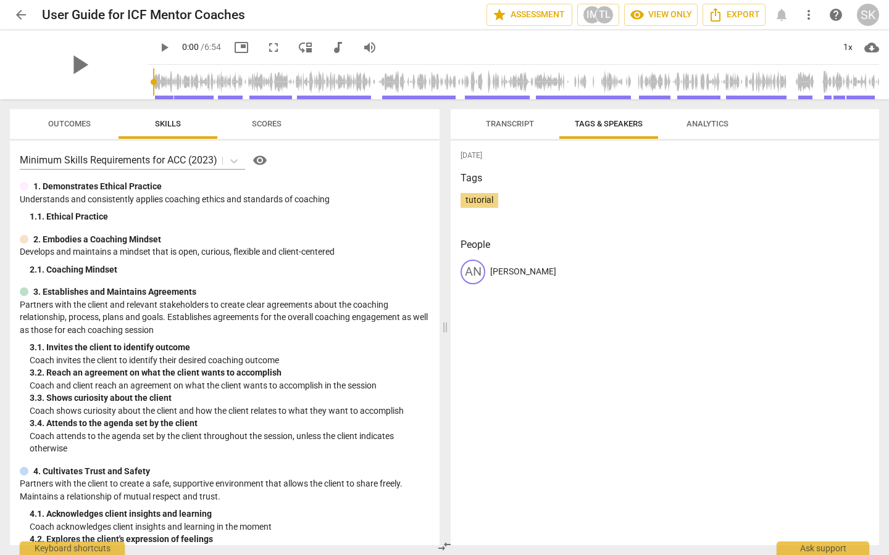
click at [515, 117] on span "Transcript" at bounding box center [510, 124] width 78 height 17
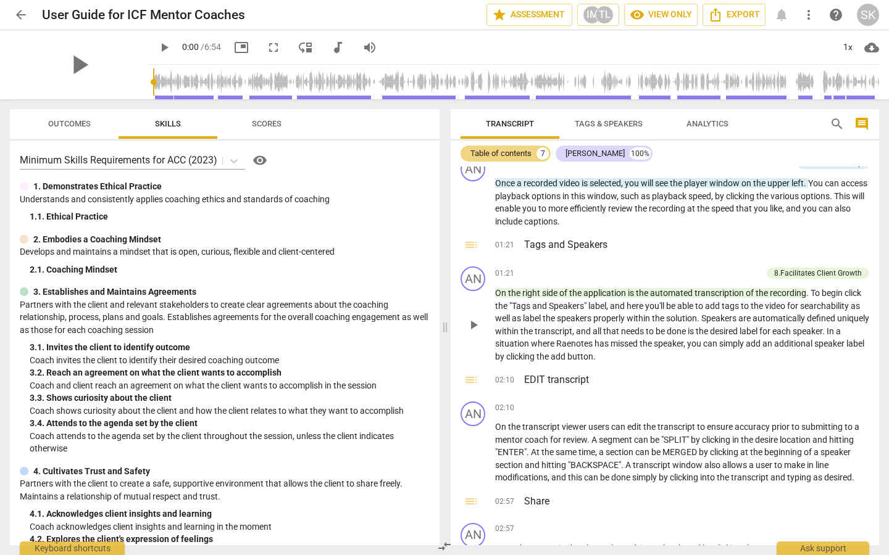
scroll to position [252, 0]
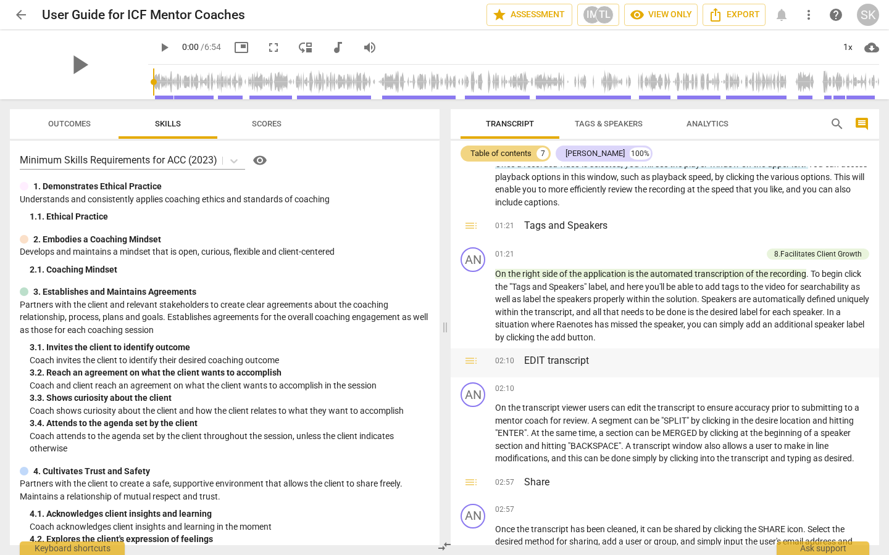
click at [557, 367] on h3 "EDIT transcript" at bounding box center [696, 361] width 345 height 15
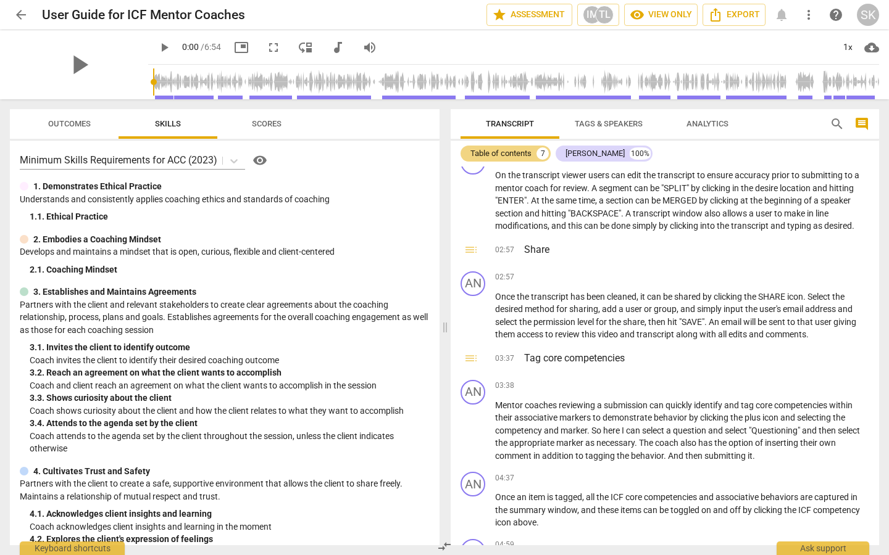
scroll to position [486, 0]
click at [476, 315] on span "play_arrow" at bounding box center [473, 316] width 15 height 15
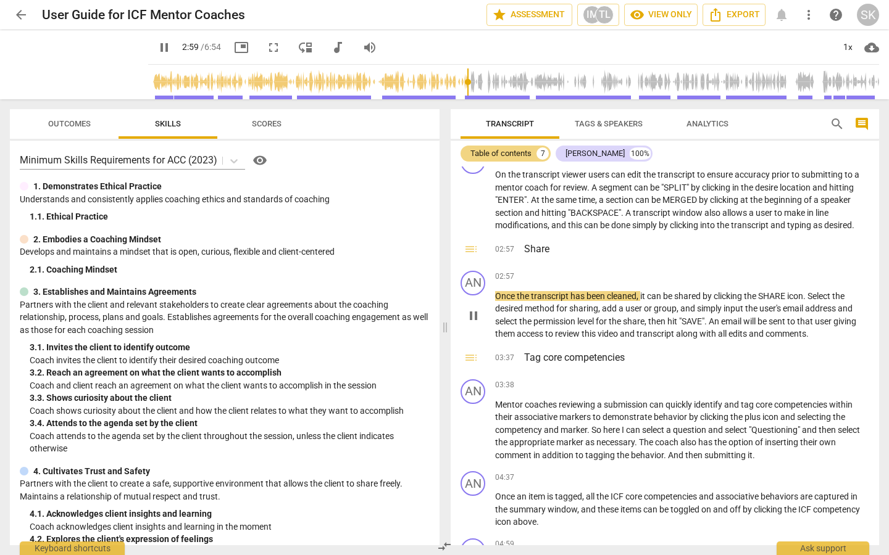
click at [476, 315] on span "pause" at bounding box center [473, 316] width 15 height 15
type input "180"
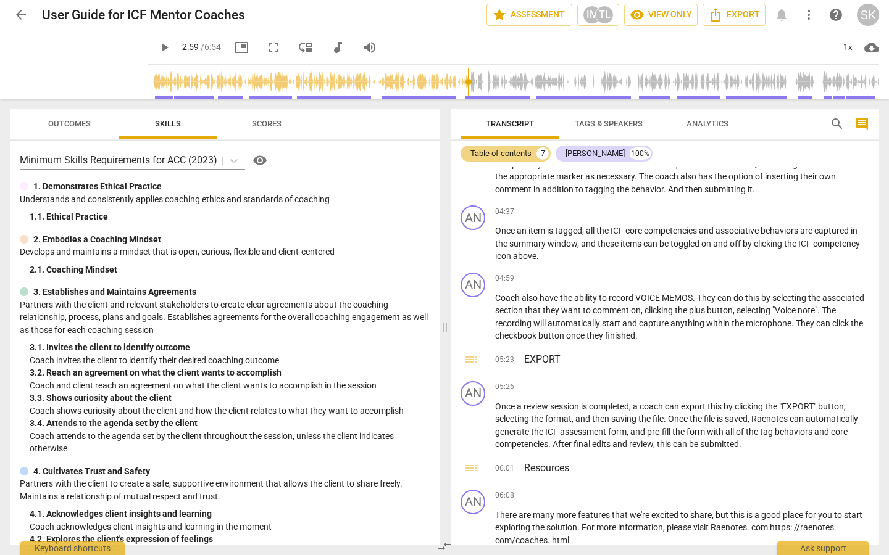
scroll to position [1033, 0]
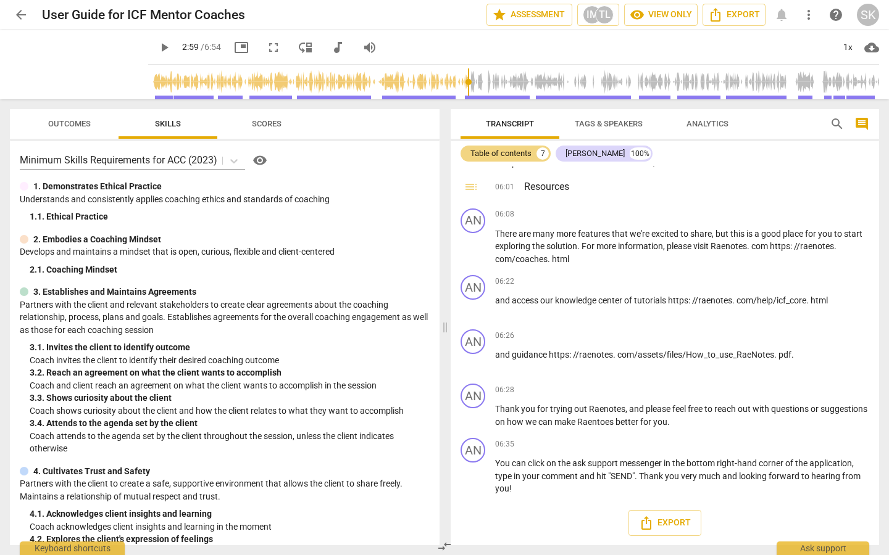
click at [24, 15] on span "arrow_back" at bounding box center [21, 14] width 15 height 15
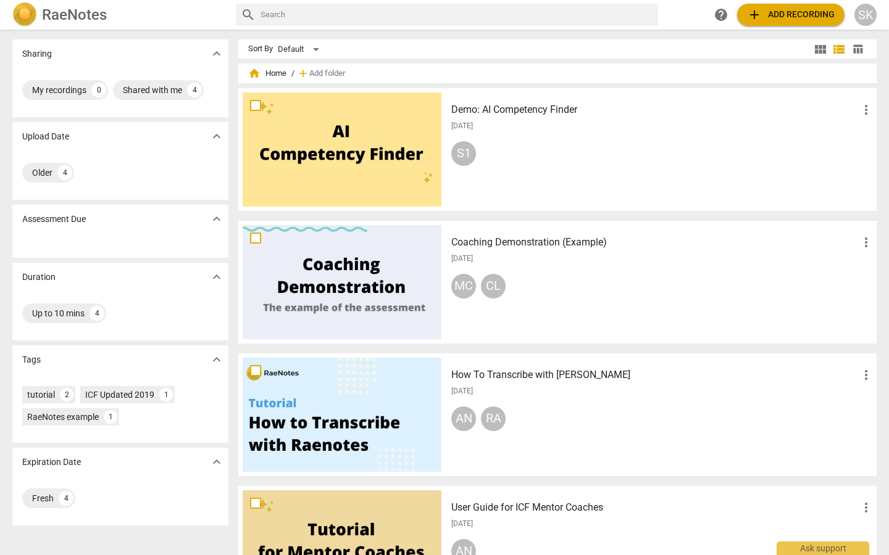
click at [371, 153] on div at bounding box center [342, 150] width 199 height 114
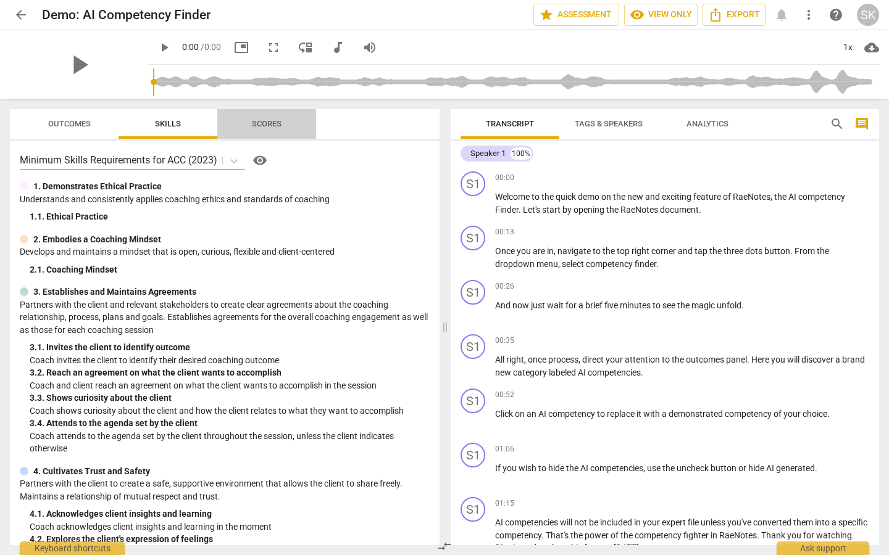
click at [281, 132] on span "Scores" at bounding box center [266, 124] width 59 height 17
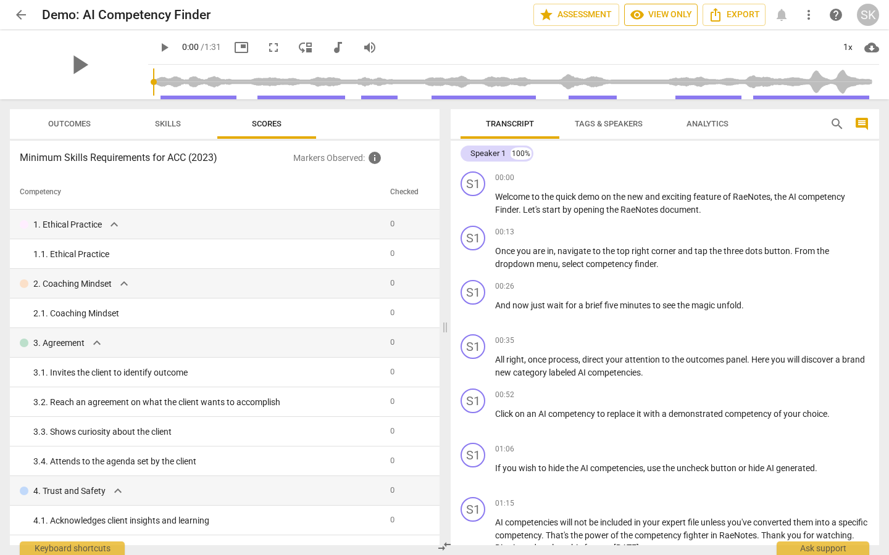
click at [667, 19] on span "visibility View only" at bounding box center [660, 14] width 62 height 15
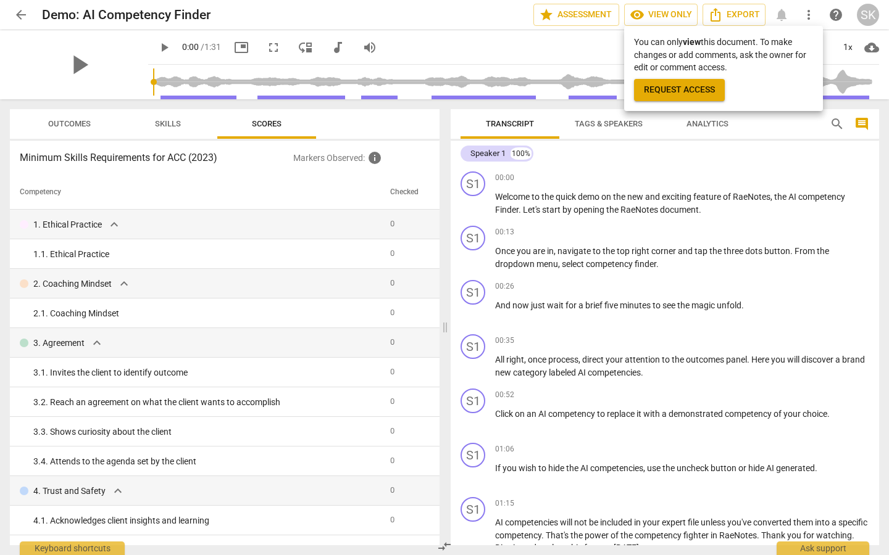
click at [650, 321] on div at bounding box center [444, 277] width 889 height 555
